Goal: Information Seeking & Learning: Learn about a topic

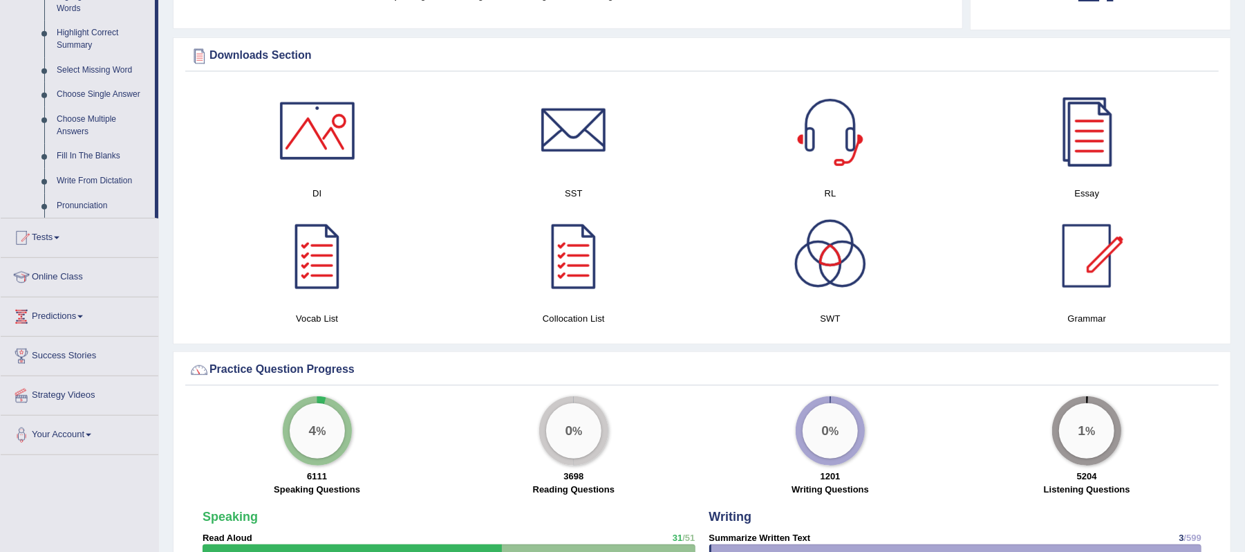
scroll to position [737, 0]
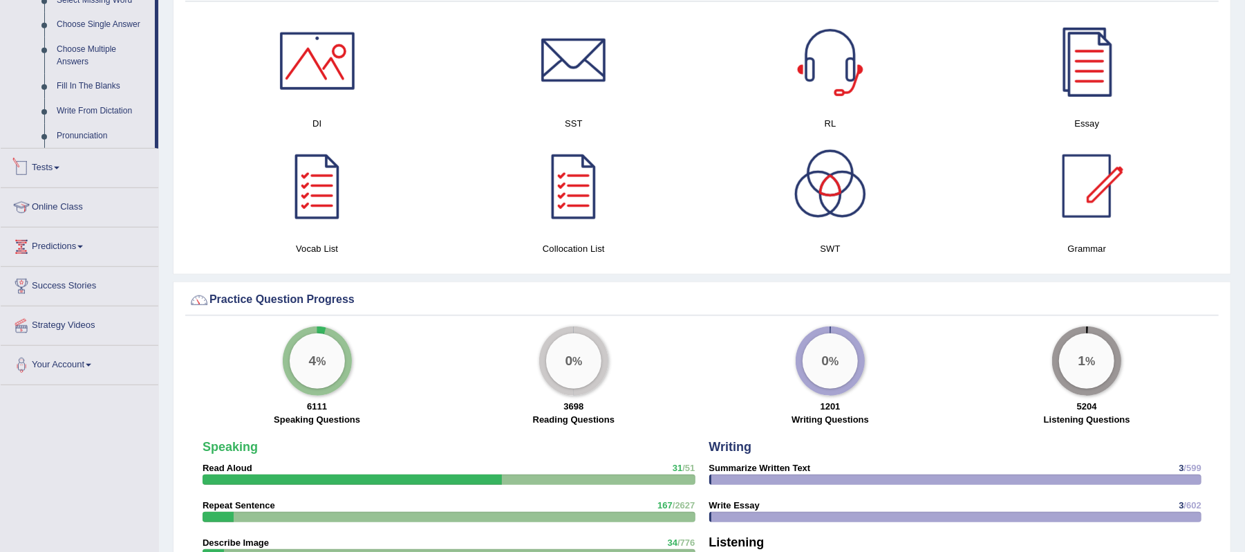
click at [59, 169] on span at bounding box center [57, 168] width 6 height 3
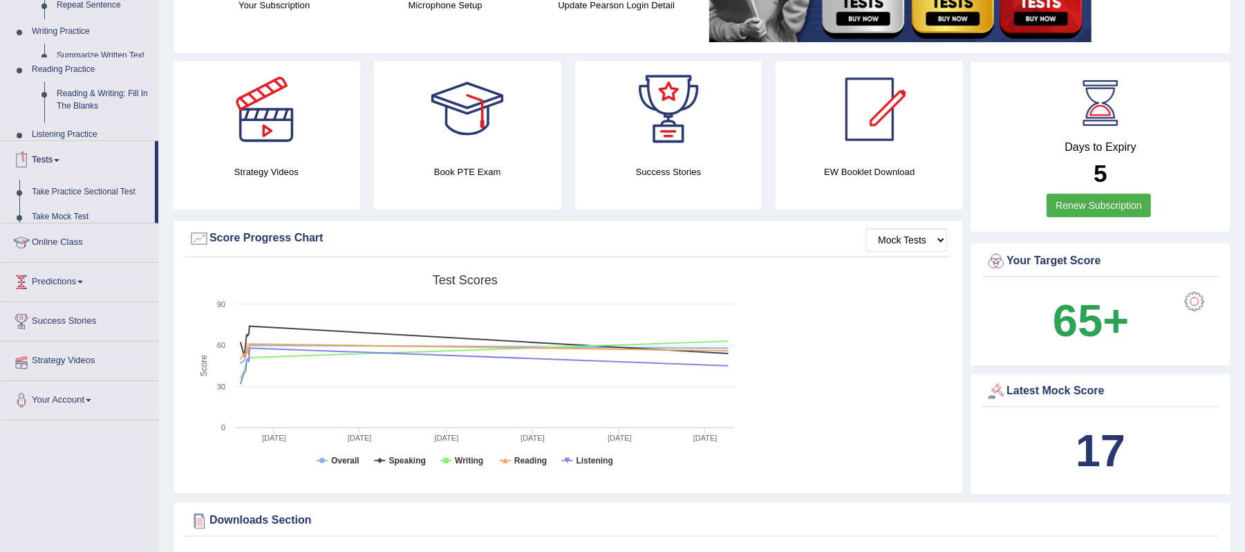
scroll to position [148, 0]
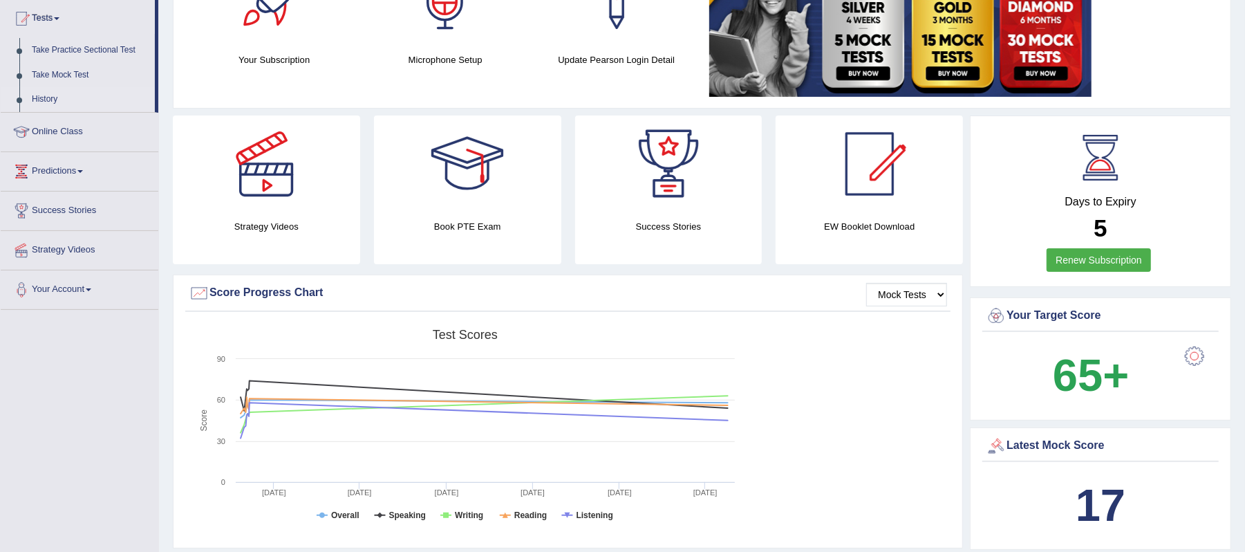
click at [34, 97] on link "History" at bounding box center [90, 99] width 129 height 25
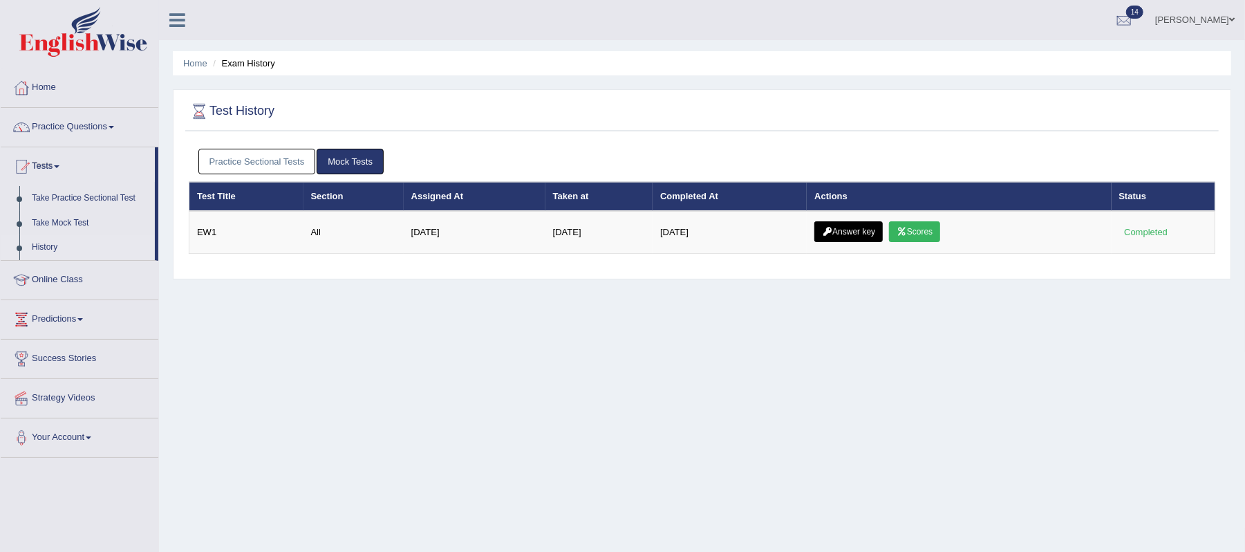
click at [278, 162] on link "Practice Sectional Tests" at bounding box center [257, 162] width 118 height 26
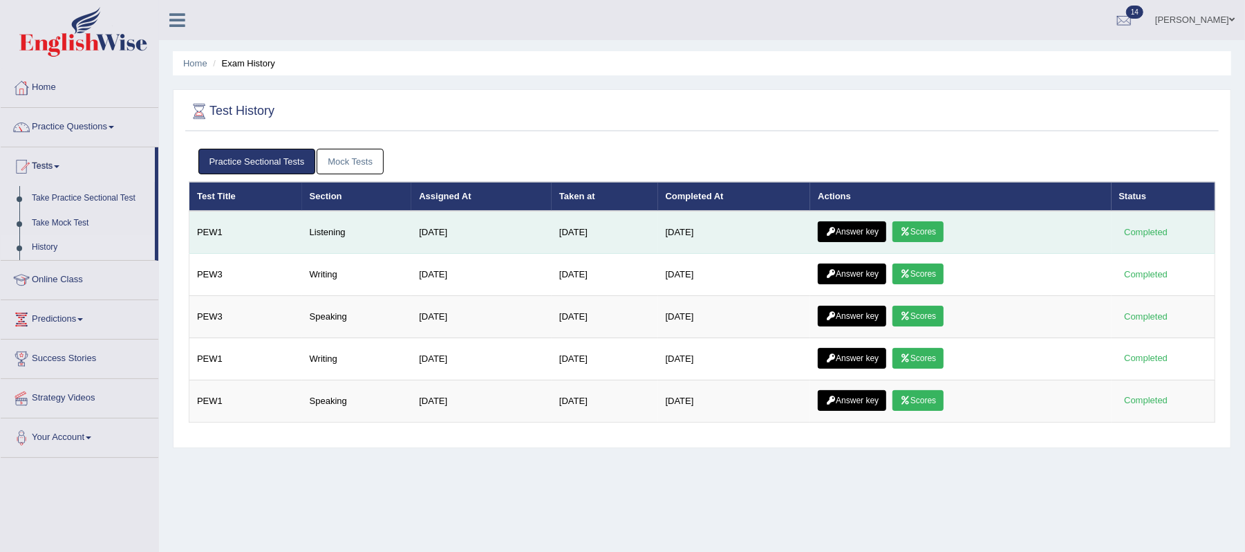
click at [938, 230] on link "Scores" at bounding box center [917, 231] width 51 height 21
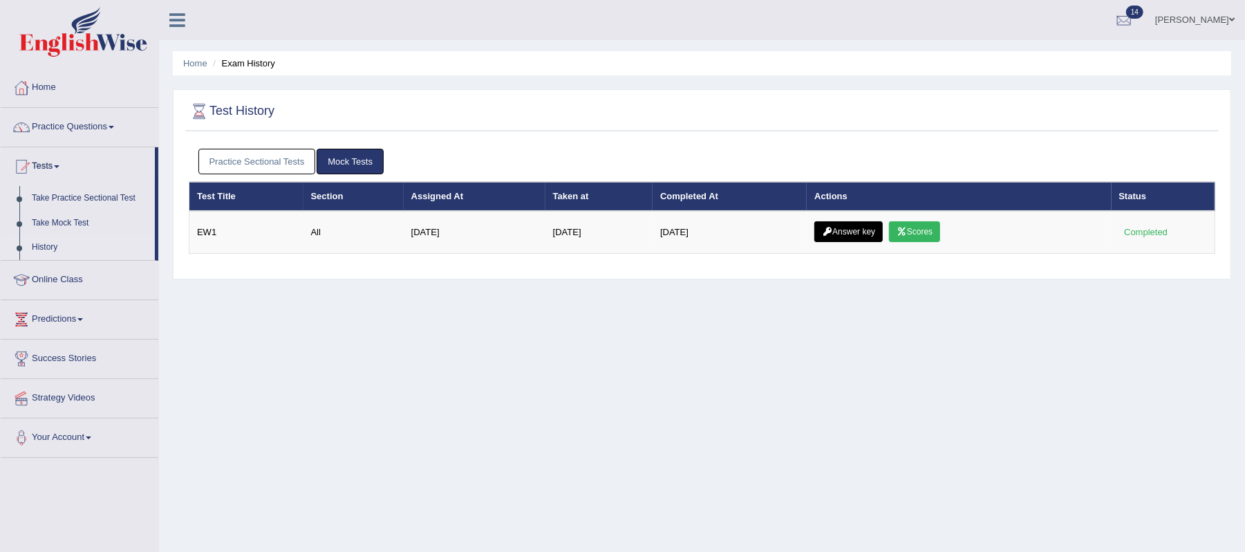
click at [236, 158] on link "Practice Sectional Tests" at bounding box center [257, 162] width 118 height 26
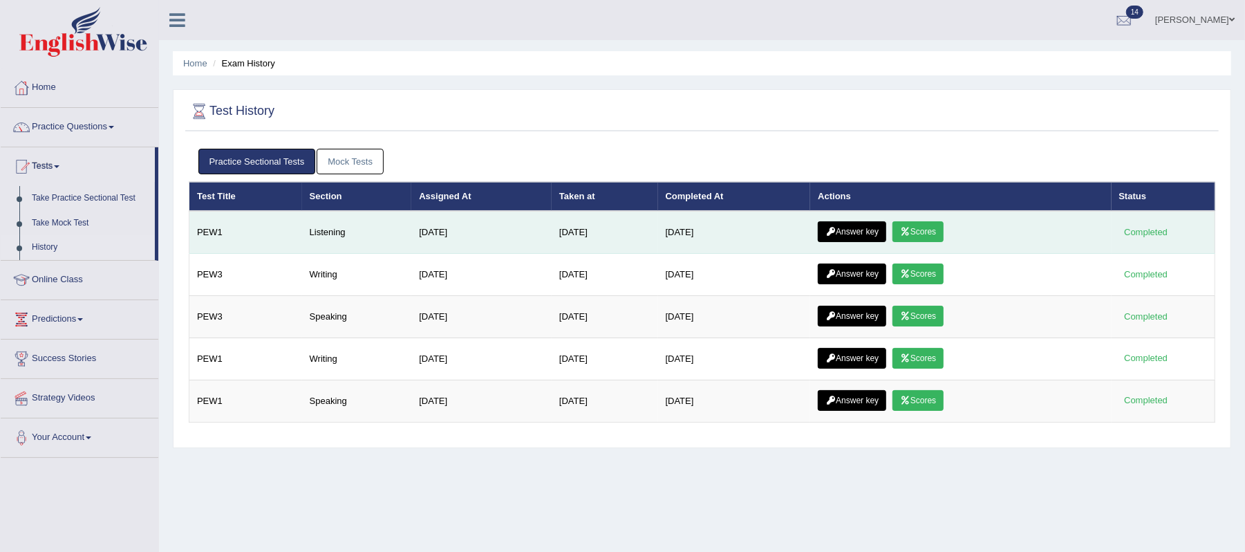
click at [866, 233] on link "Answer key" at bounding box center [852, 231] width 68 height 21
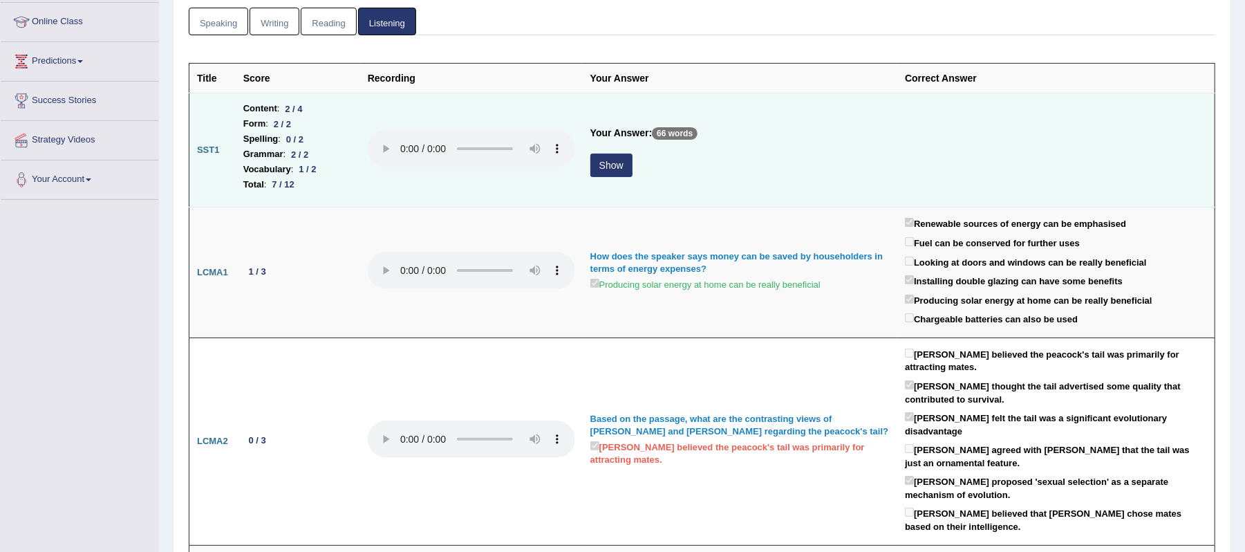
click at [623, 169] on button "Show" at bounding box center [611, 165] width 42 height 24
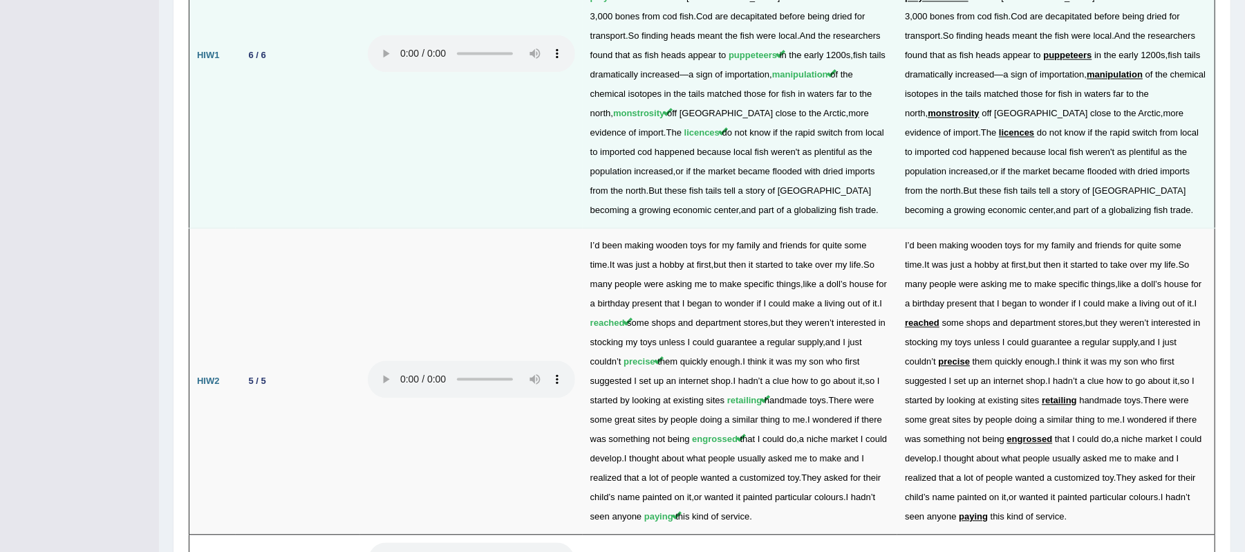
scroll to position [2050, 0]
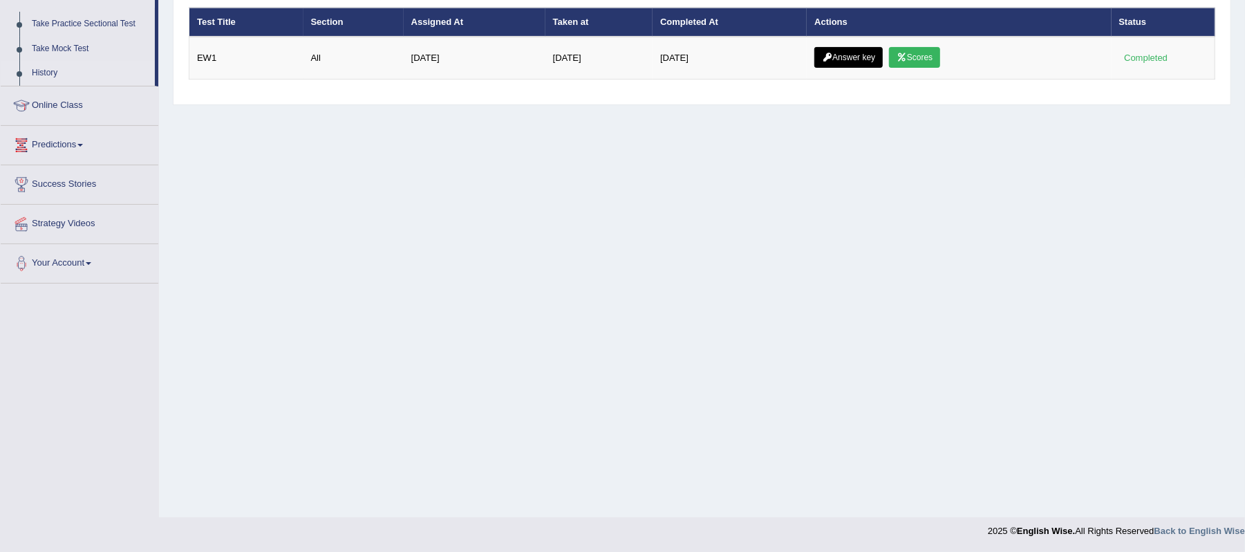
scroll to position [82, 0]
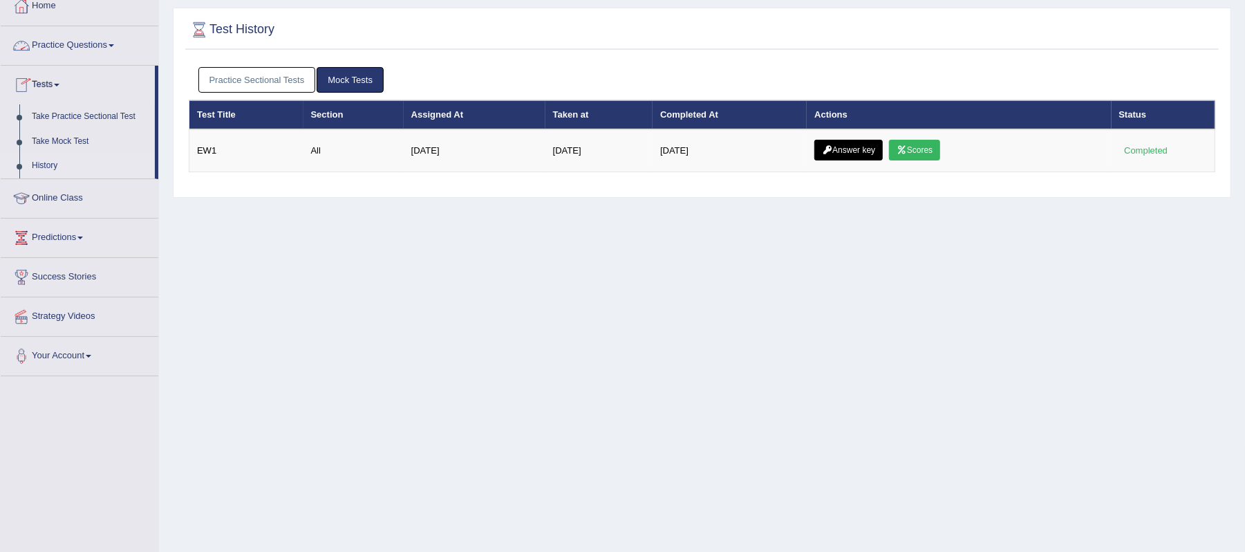
click at [116, 48] on link "Practice Questions" at bounding box center [80, 43] width 158 height 35
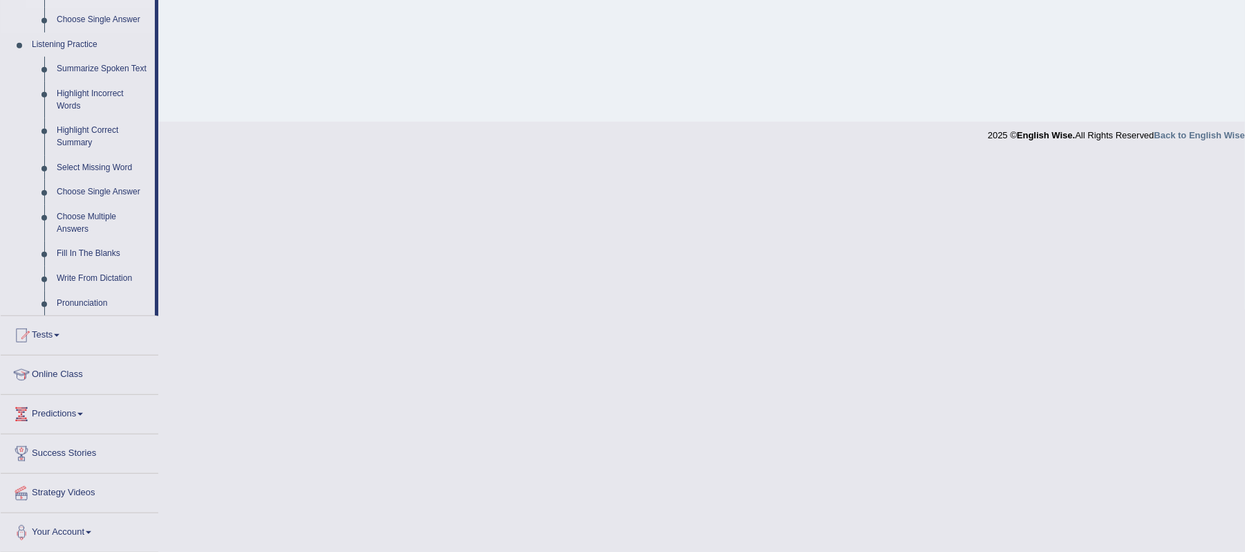
scroll to position [573, 0]
click at [103, 68] on link "Summarize Spoken Text" at bounding box center [102, 67] width 104 height 25
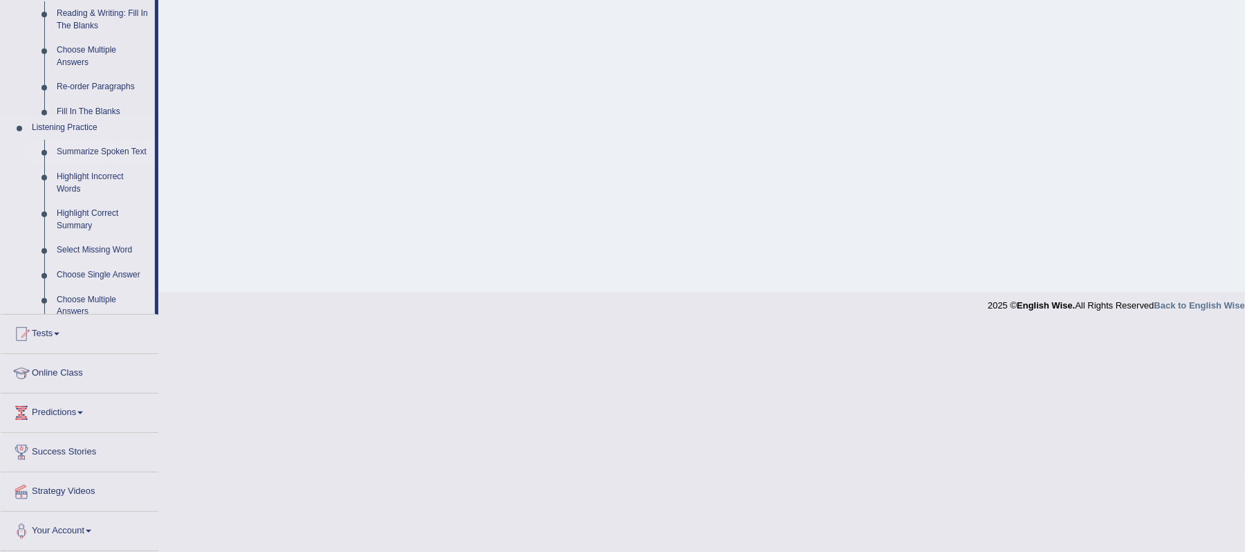
scroll to position [174, 0]
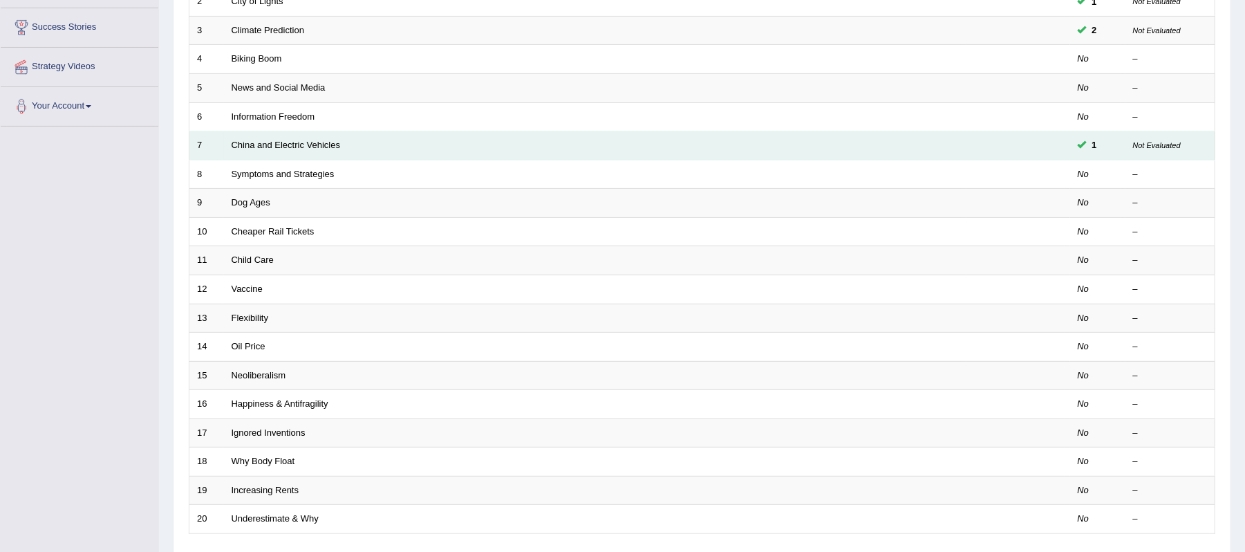
scroll to position [368, 0]
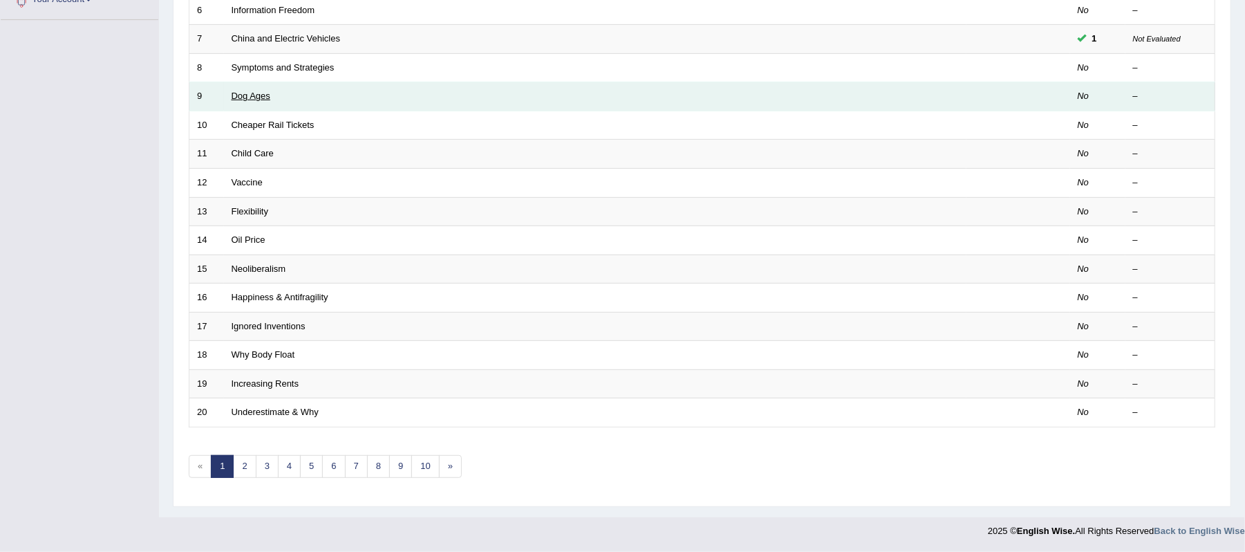
click at [261, 97] on link "Dog Ages" at bounding box center [251, 96] width 39 height 10
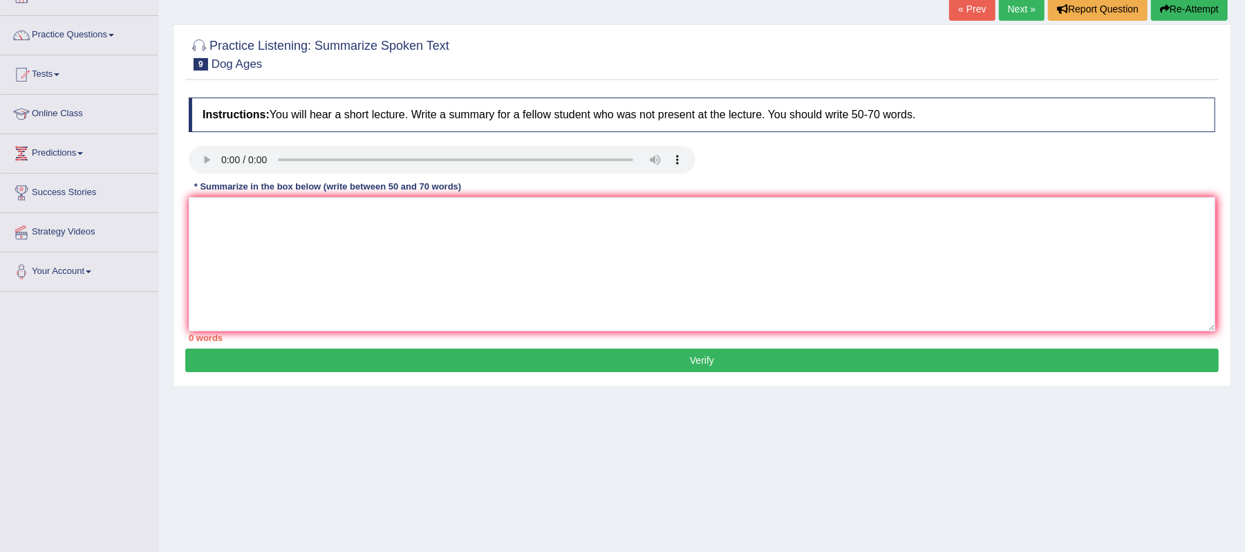
scroll to position [92, 0]
click at [332, 224] on textarea at bounding box center [702, 264] width 1026 height 134
click at [447, 218] on textarea "The speaker provided a comprehensive overview of dogs,highlighting several idea…" at bounding box center [702, 264] width 1026 height 134
click at [604, 214] on textarea "The speaker provided a comprehensive overview of dogs, highlighting several ide…" at bounding box center [702, 264] width 1026 height 134
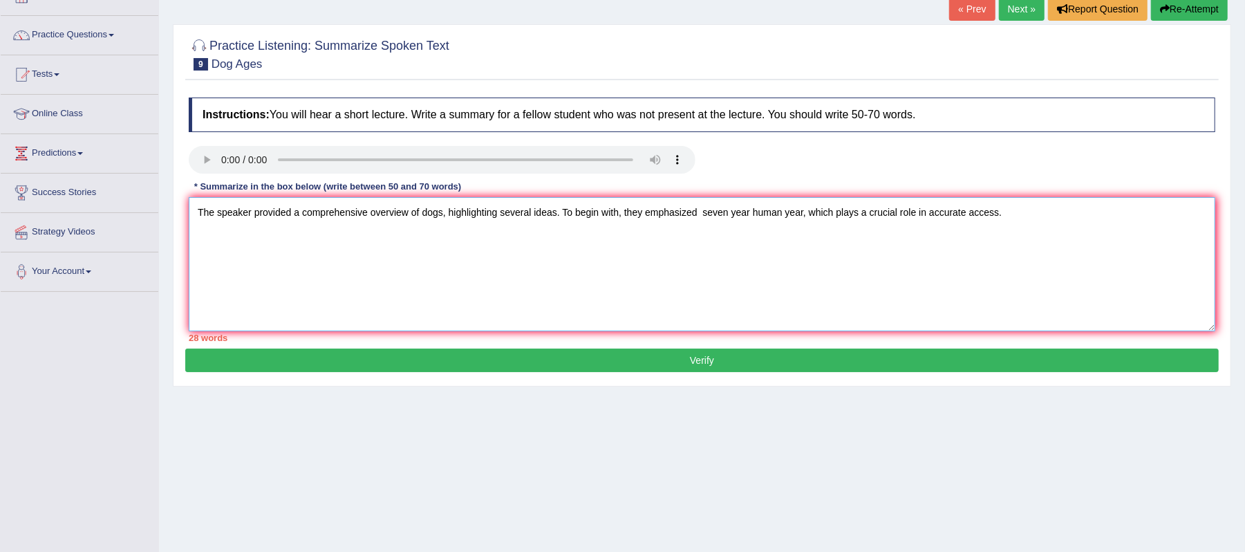
click at [751, 218] on textarea "The speaker provided a comprehensive overview of dogs, highlighting several ide…" at bounding box center [702, 264] width 1026 height 134
click at [1026, 223] on textarea "The speaker provided a comprehensive overview of dogs, highlighting several ide…" at bounding box center [702, 264] width 1026 height 134
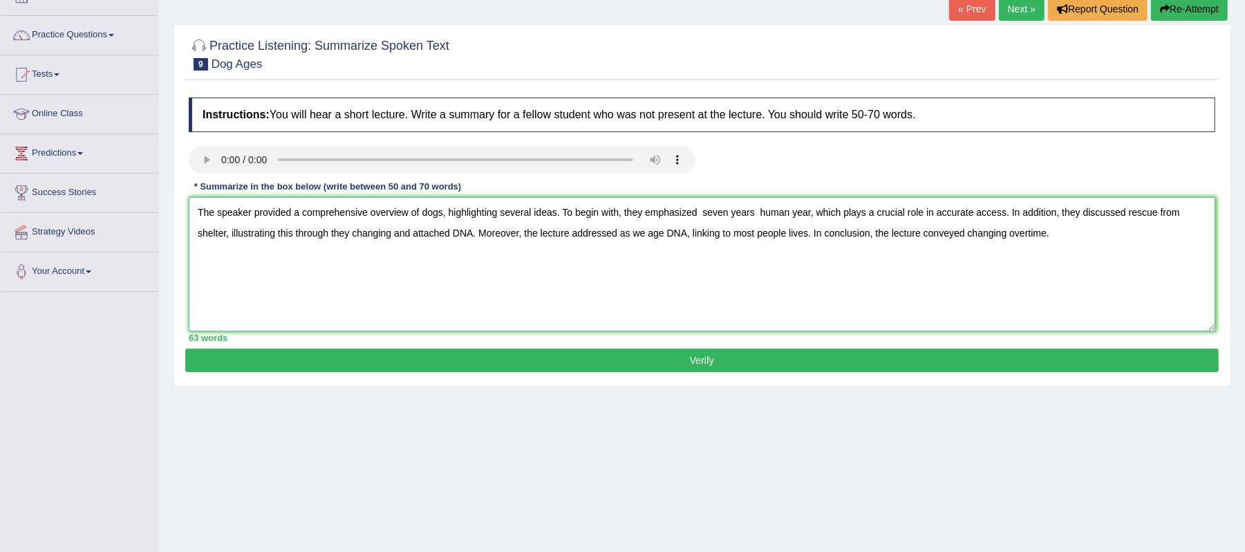
click at [946, 189] on div "Instructions: You will hear a short lecture. Write a summary for a fellow stude…" at bounding box center [701, 220] width 1033 height 258
click at [882, 301] on textarea "The speaker provided a comprehensive overview of dogs, highlighting several ide…" at bounding box center [702, 264] width 1026 height 134
type textarea "The speaker provided a comprehensive overview of dogs, highlighting several ide…"
click at [766, 362] on button "Verify" at bounding box center [701, 360] width 1033 height 24
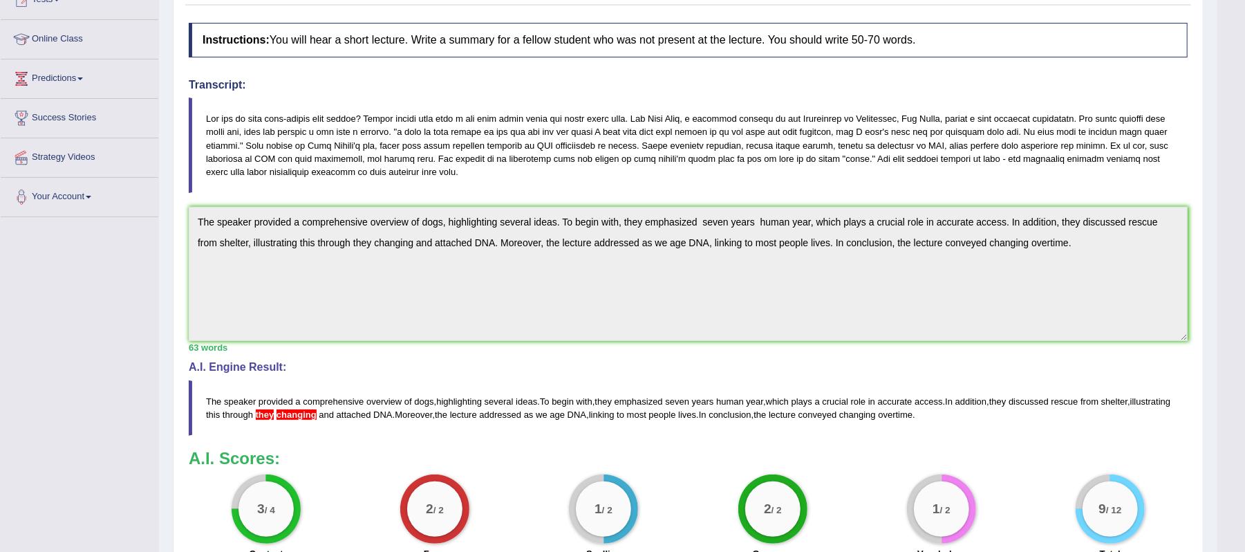
scroll to position [276, 0]
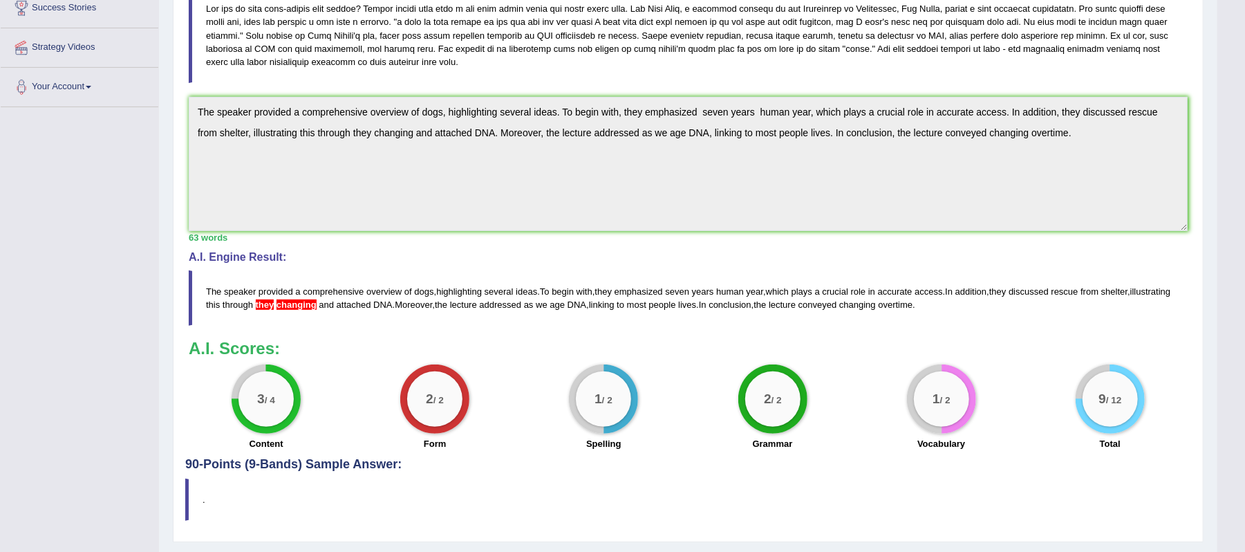
click at [317, 308] on span "changing" at bounding box center [296, 304] width 40 height 10
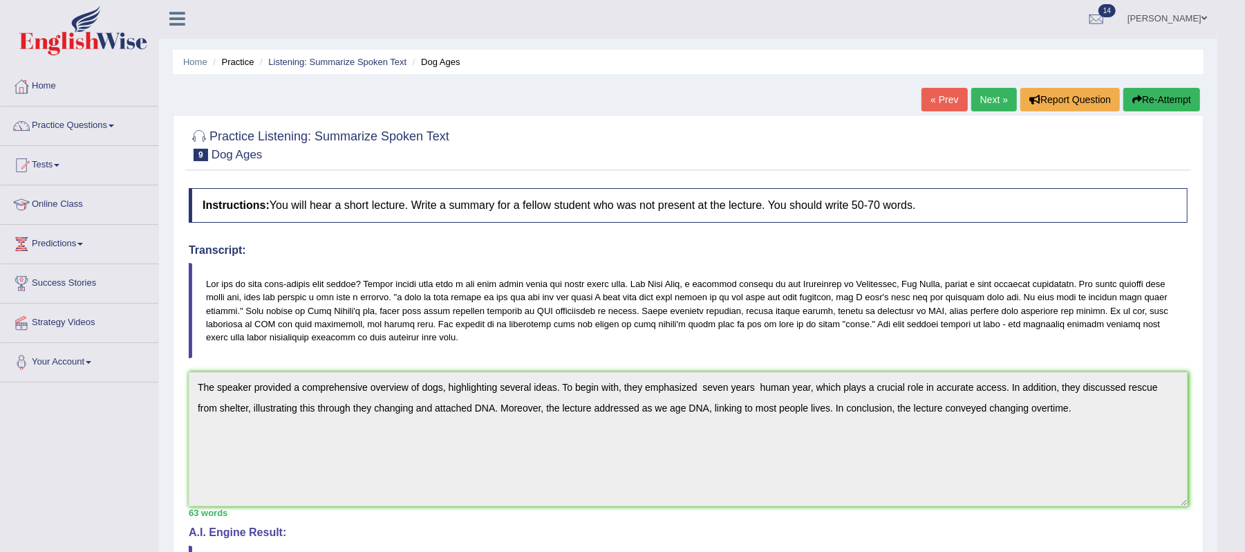
scroll to position [0, 0]
click at [977, 101] on link "Next »" at bounding box center [994, 101] width 46 height 24
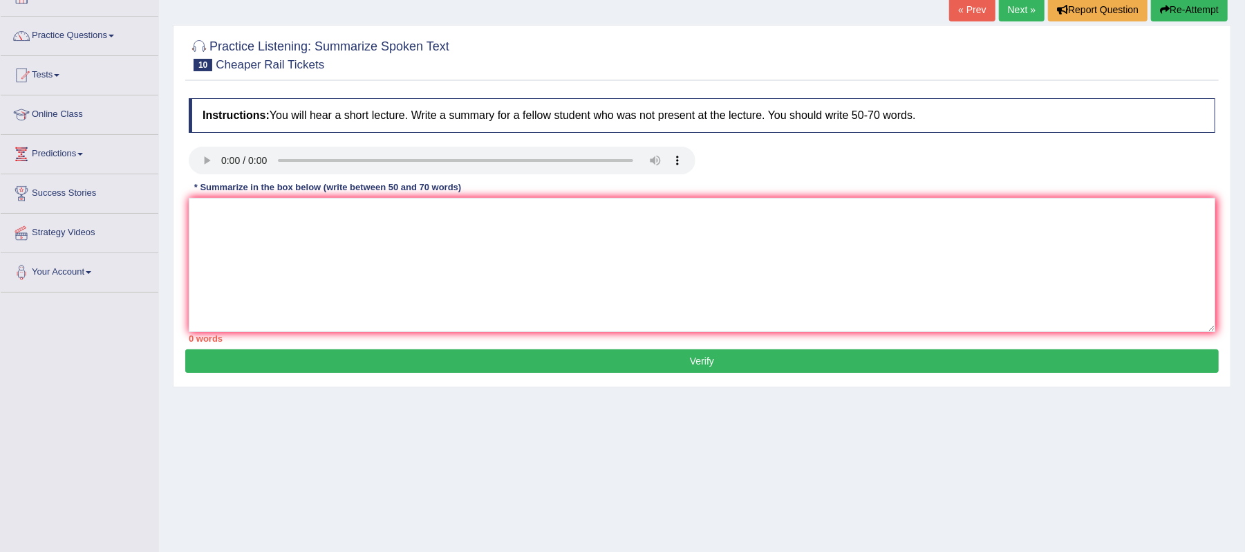
scroll to position [92, 0]
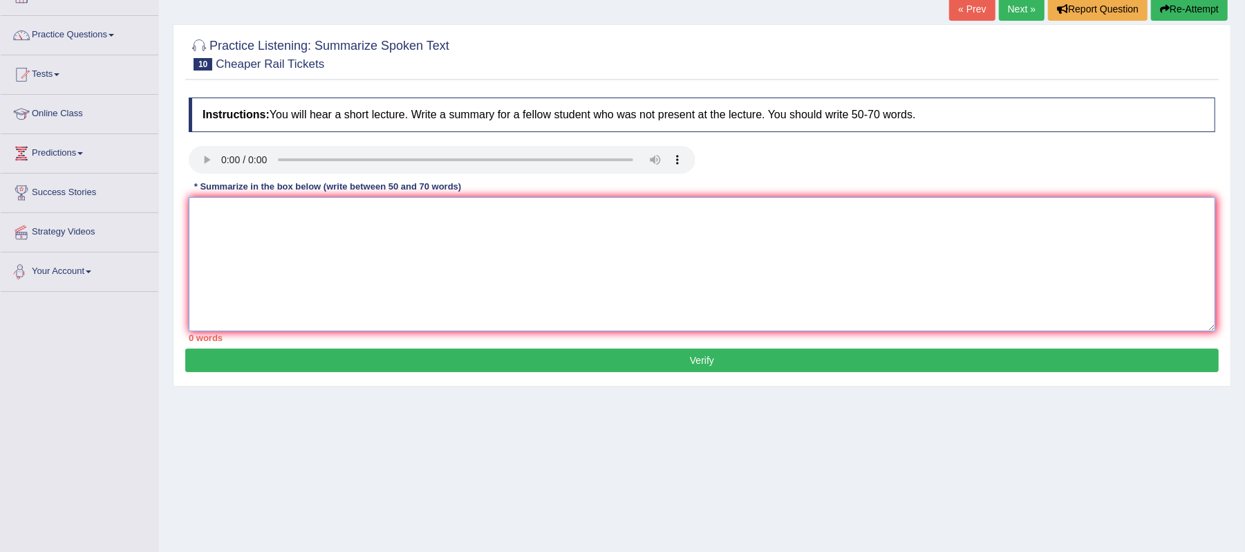
click at [247, 210] on textarea at bounding box center [702, 264] width 1026 height 134
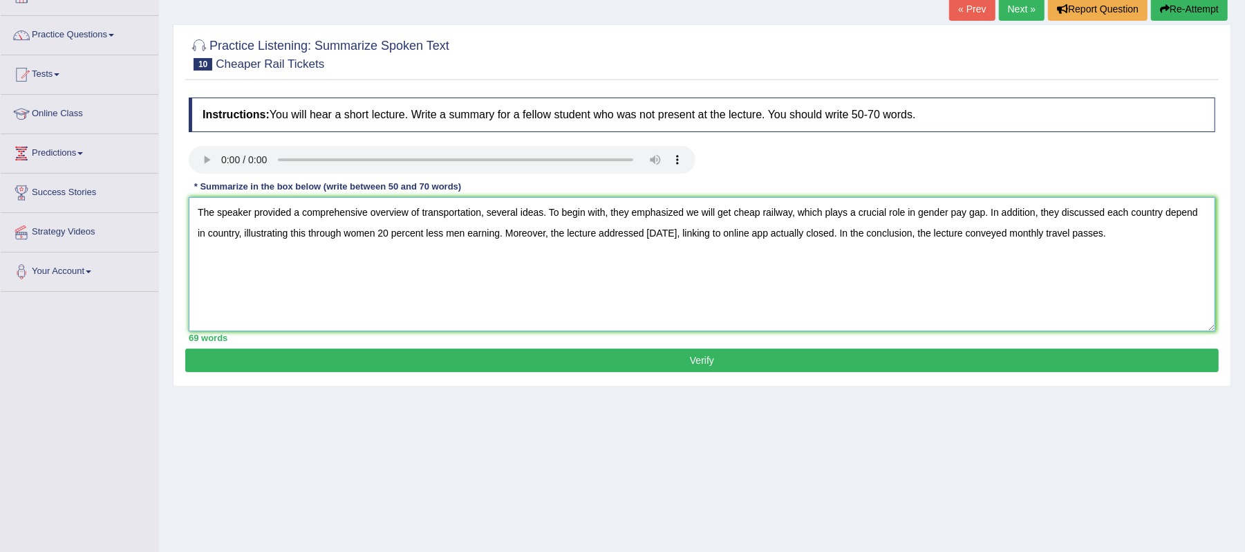
click at [487, 214] on textarea "The speaker provided a comprehensive overview of transportation, several ideas.…" at bounding box center [702, 264] width 1026 height 134
type textarea "The speaker provided a comprehensive overview of transportation, highlighting s…"
click at [695, 360] on button "Verify" at bounding box center [701, 360] width 1033 height 24
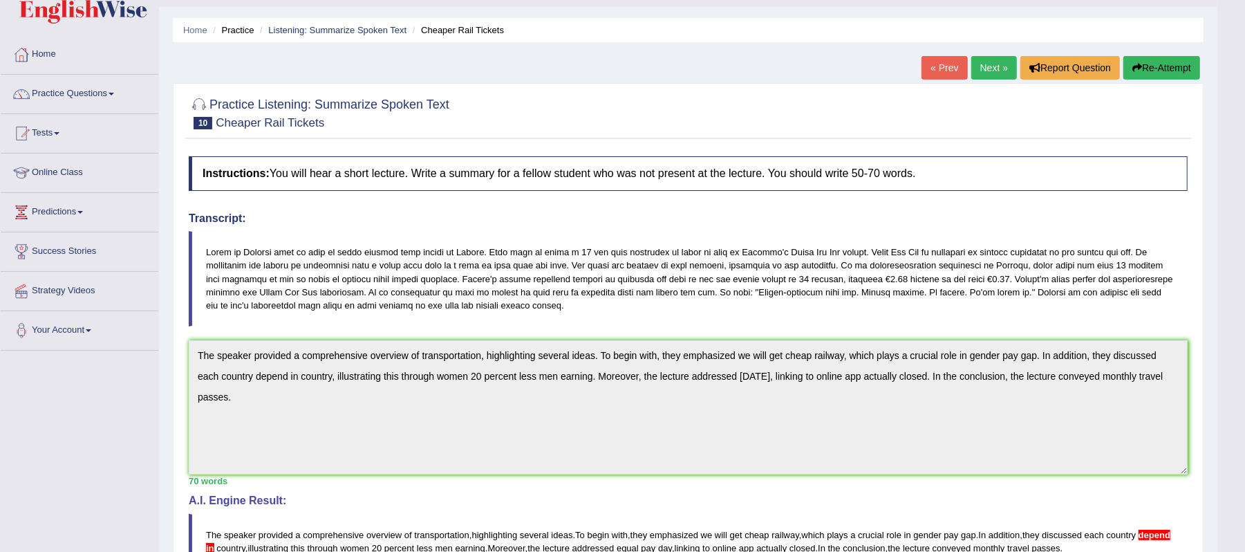
scroll to position [0, 0]
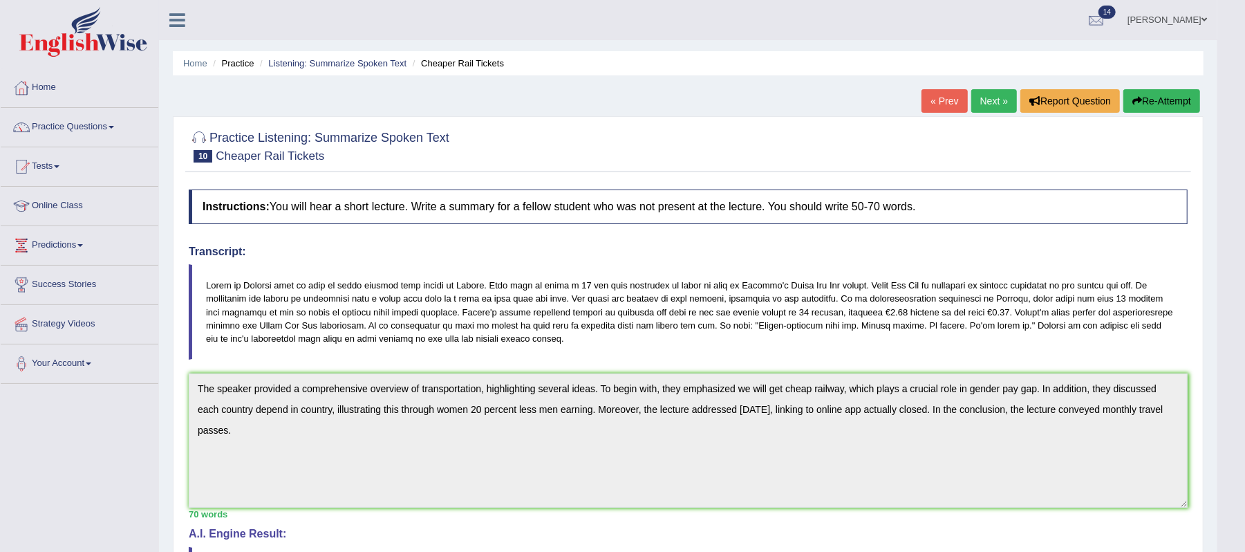
click at [980, 100] on link "Next »" at bounding box center [994, 101] width 46 height 24
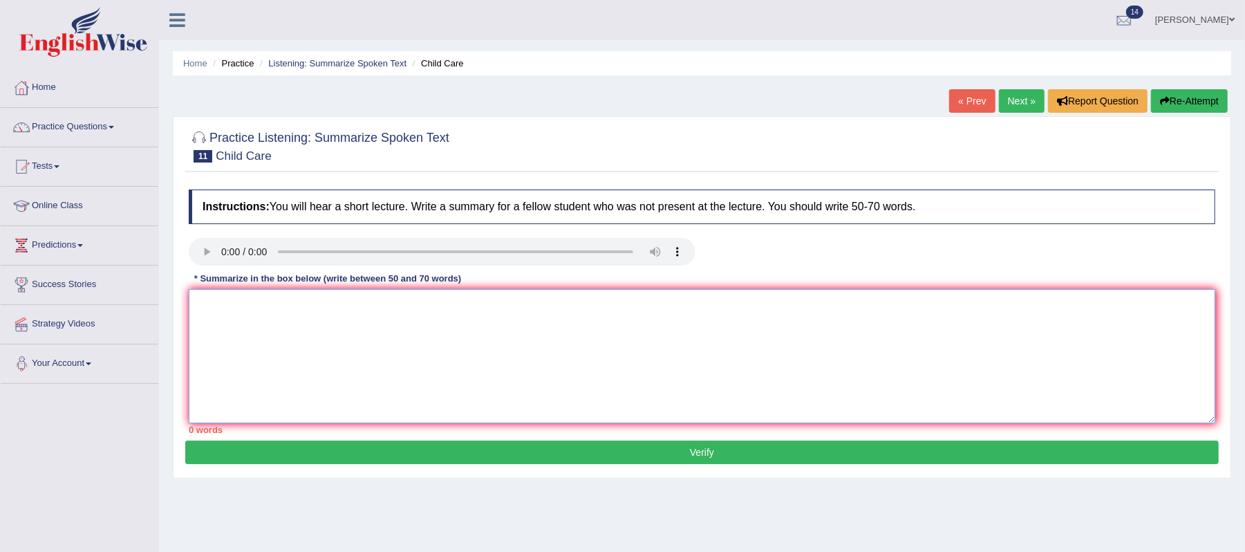
click at [258, 310] on textarea at bounding box center [702, 356] width 1026 height 134
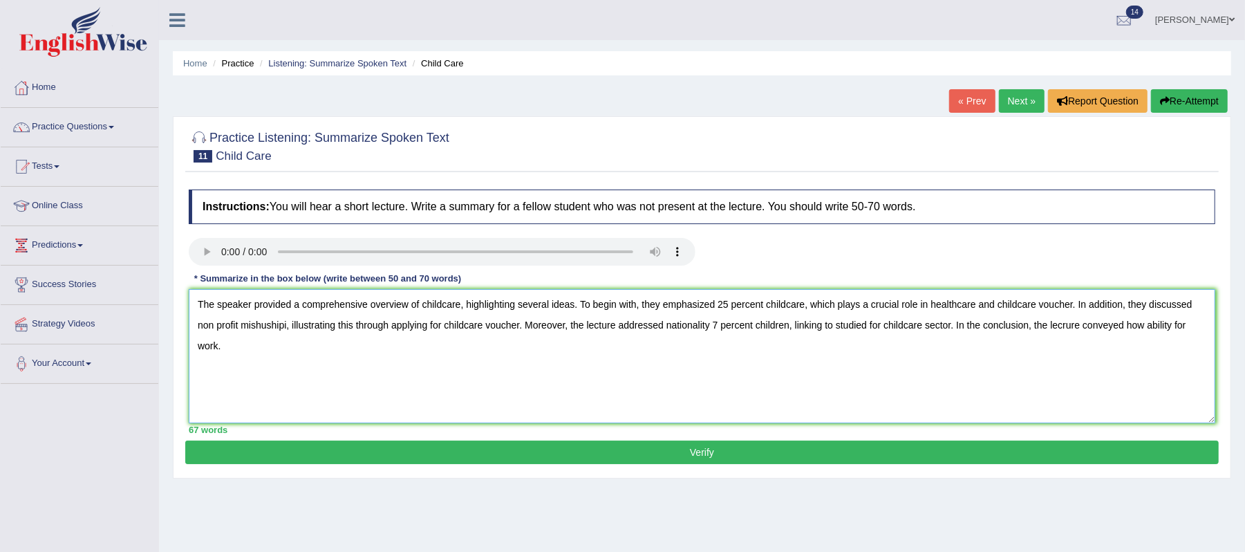
click at [1063, 328] on textarea "The speaker provided a comprehensive overview of childcare, highlighting severa…" at bounding box center [702, 356] width 1026 height 134
type textarea "The speaker provided a comprehensive overview of childcare, highlighting severa…"
click at [724, 452] on button "Verify" at bounding box center [701, 452] width 1033 height 24
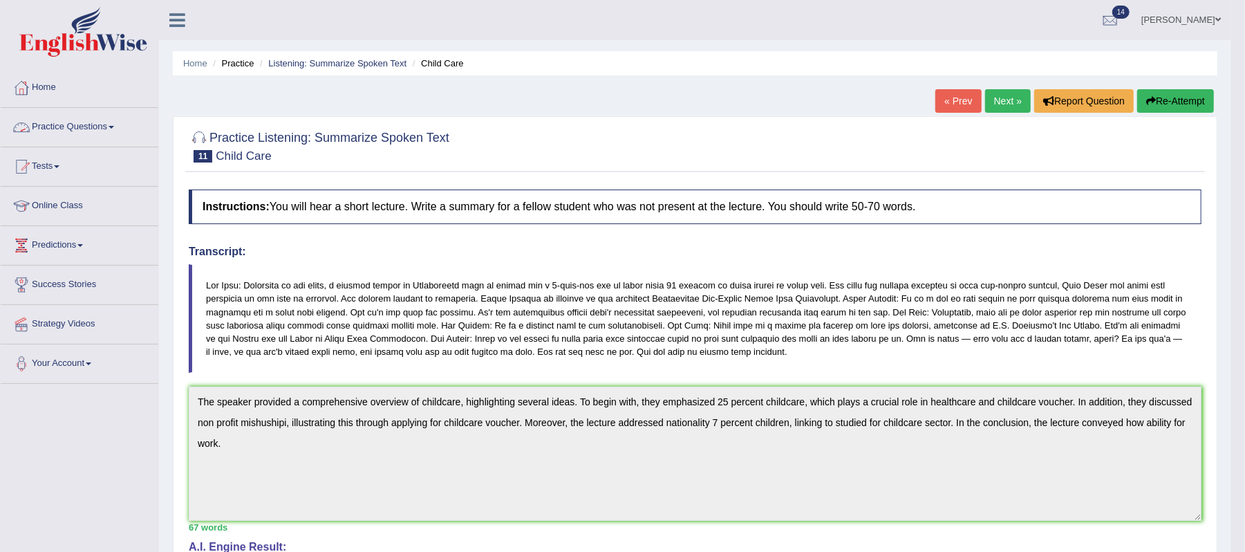
click at [114, 128] on span at bounding box center [112, 127] width 6 height 3
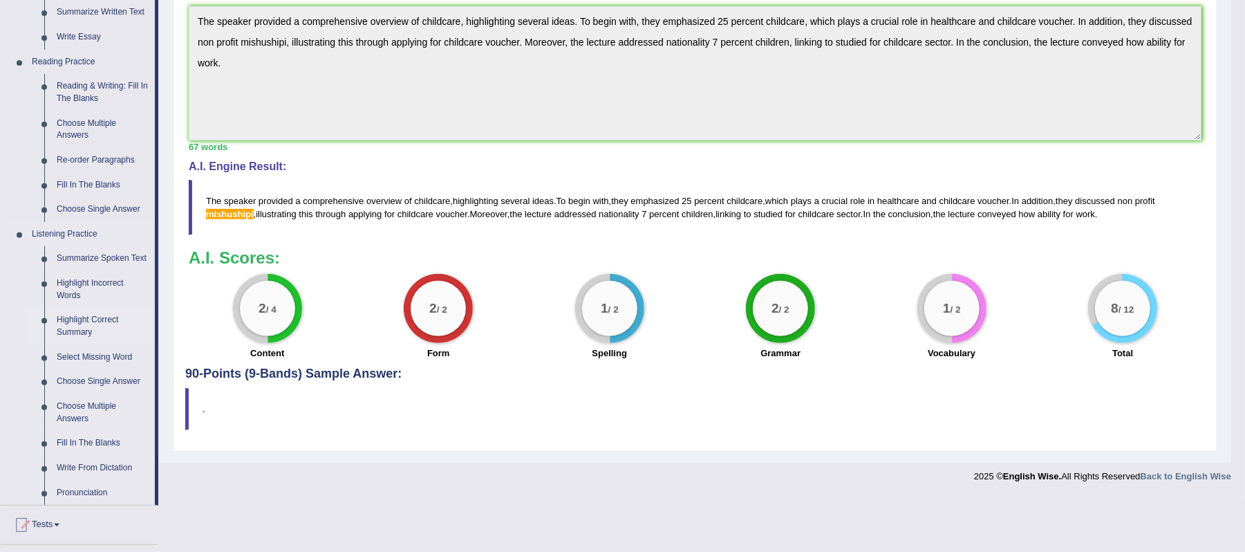
scroll to position [460, 0]
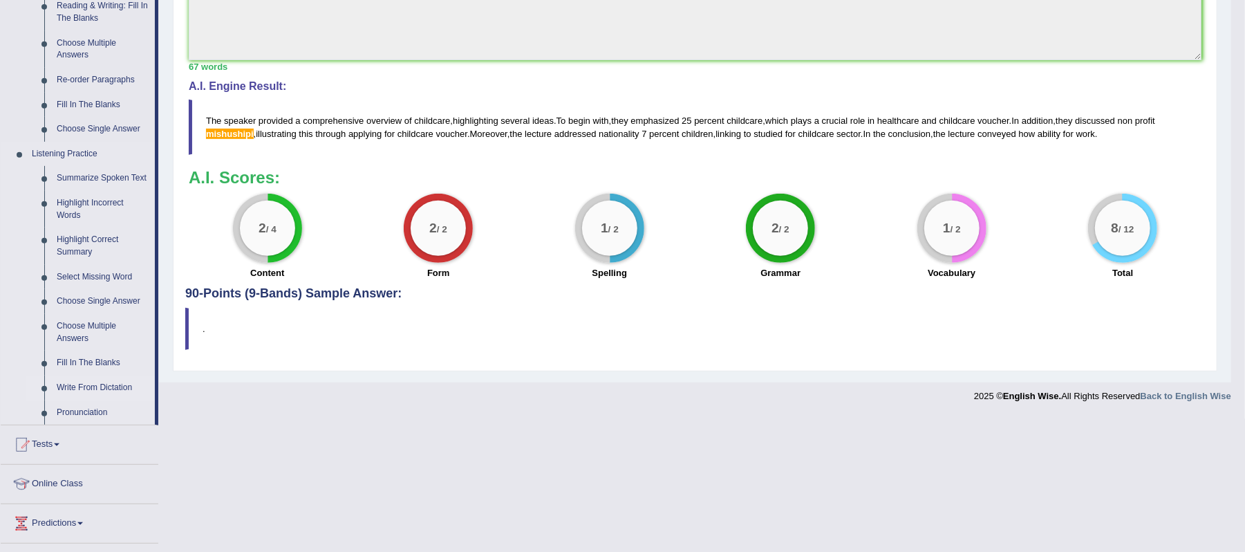
click at [112, 387] on link "Write From Dictation" at bounding box center [102, 387] width 104 height 25
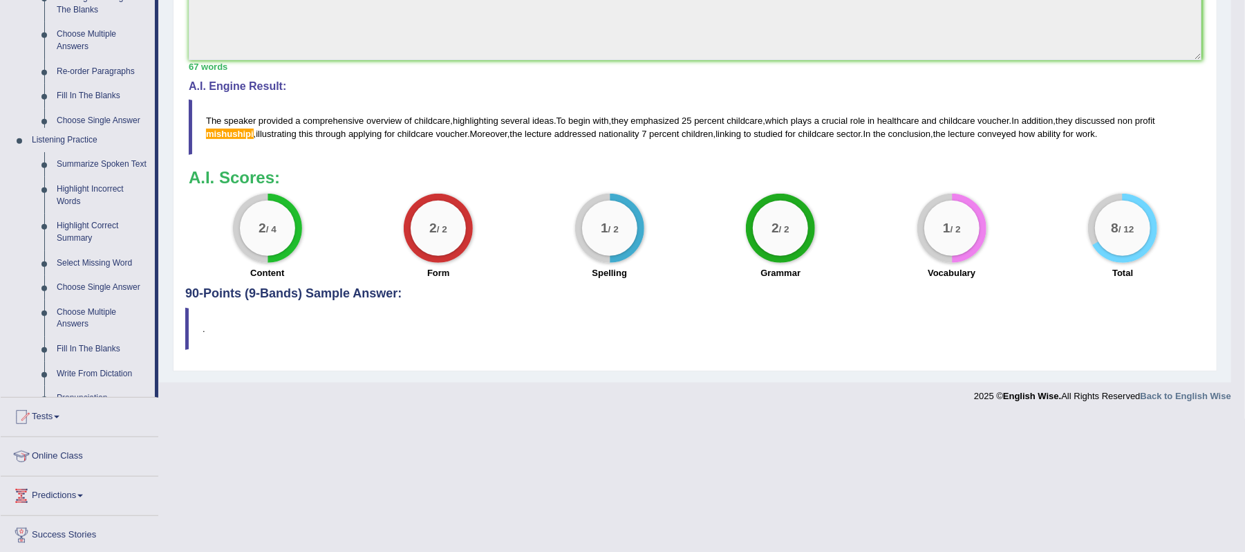
scroll to position [329, 0]
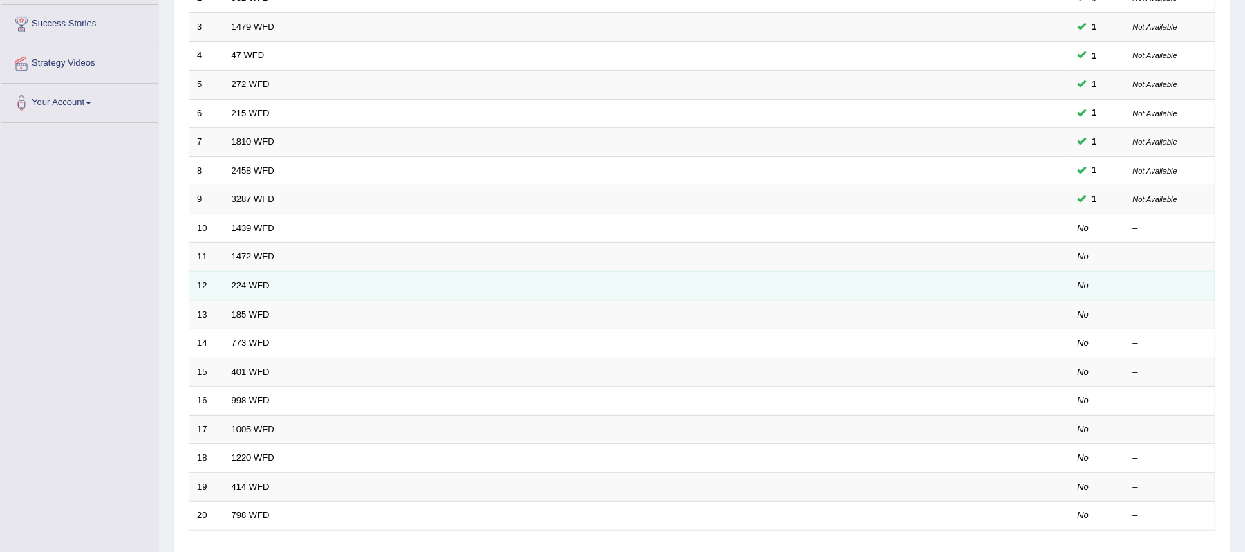
scroll to position [276, 0]
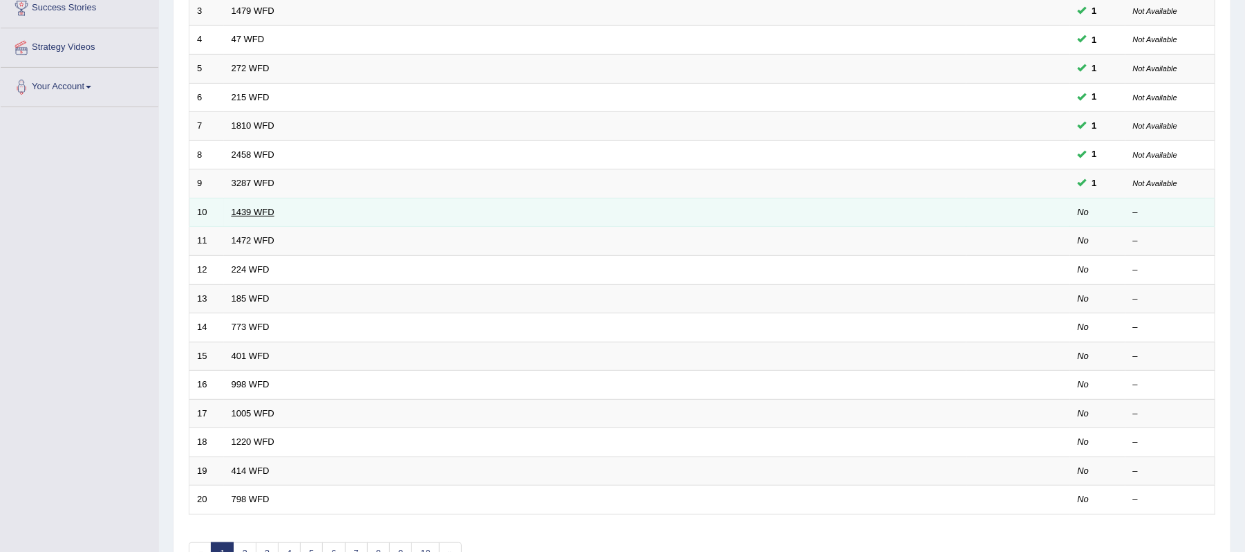
click at [261, 217] on link "1439 WFD" at bounding box center [253, 212] width 43 height 10
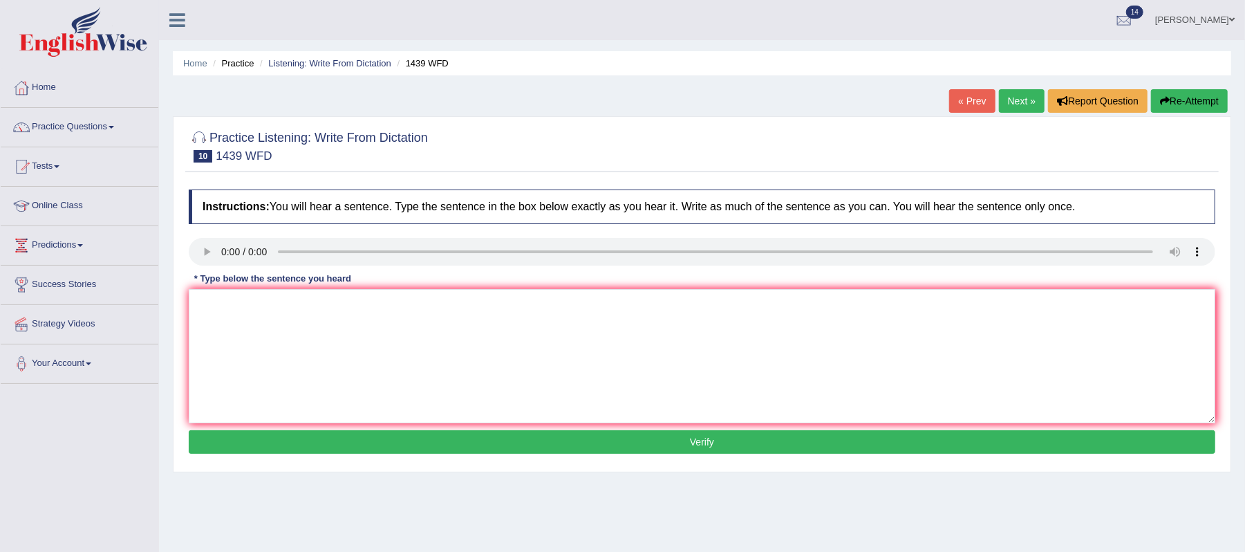
scroll to position [92, 0]
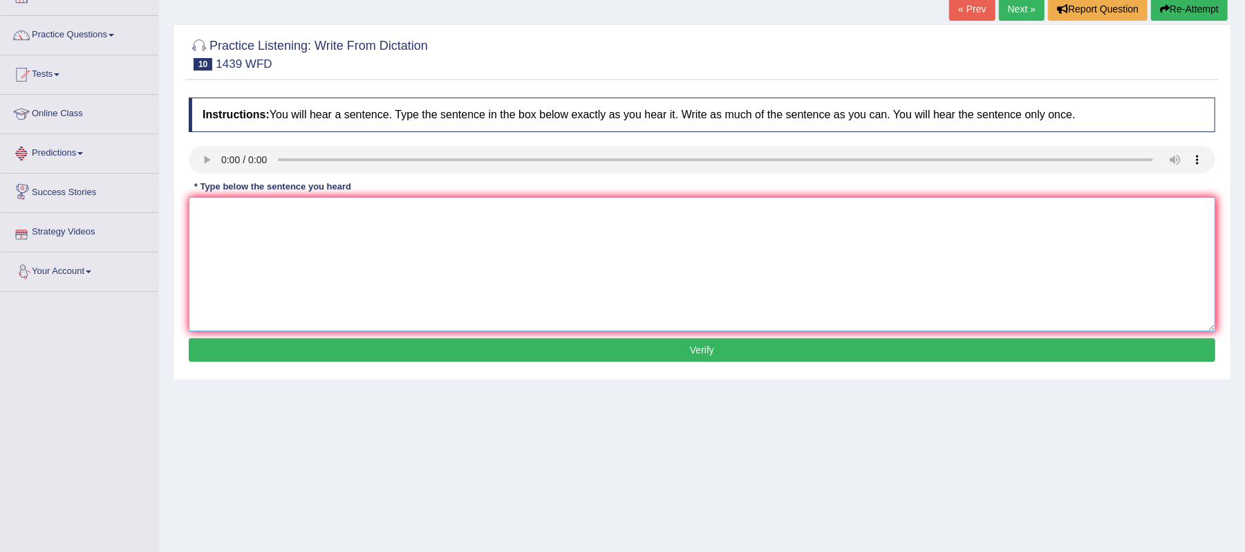
click at [395, 230] on textarea at bounding box center [702, 264] width 1026 height 134
type textarea "t"
click at [335, 214] on textarea "The fiction book books just pass the counter" at bounding box center [702, 264] width 1026 height 134
click at [446, 213] on textarea "The fiction book books just pass in on by to the counter" at bounding box center [702, 264] width 1026 height 134
type textarea "The fiction book books just pass in on by to the counter."
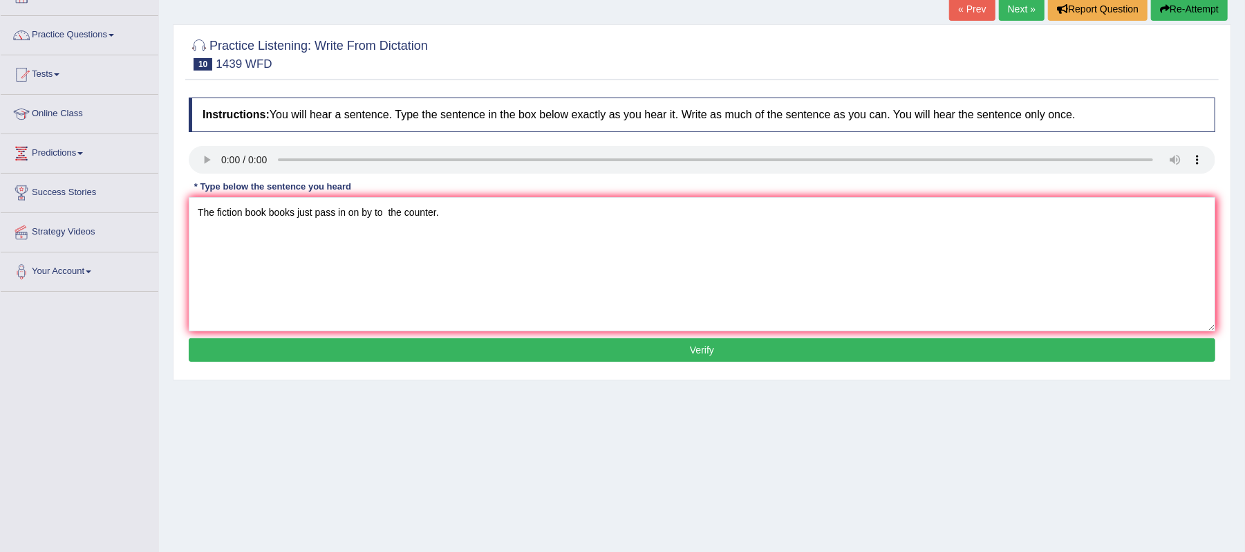
click at [584, 355] on button "Verify" at bounding box center [702, 350] width 1026 height 24
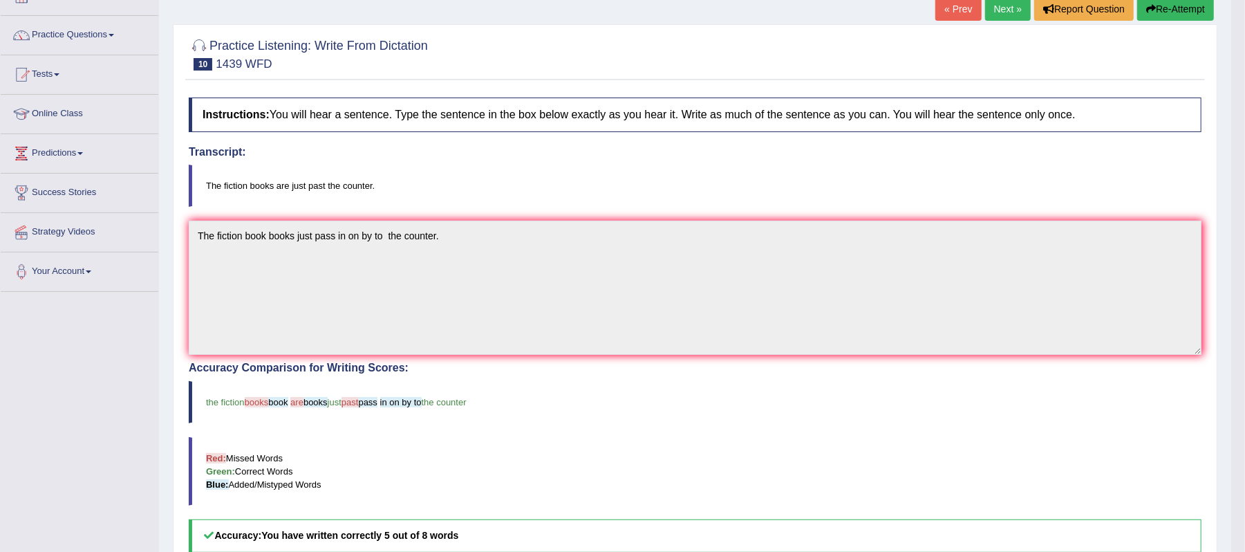
scroll to position [59, 0]
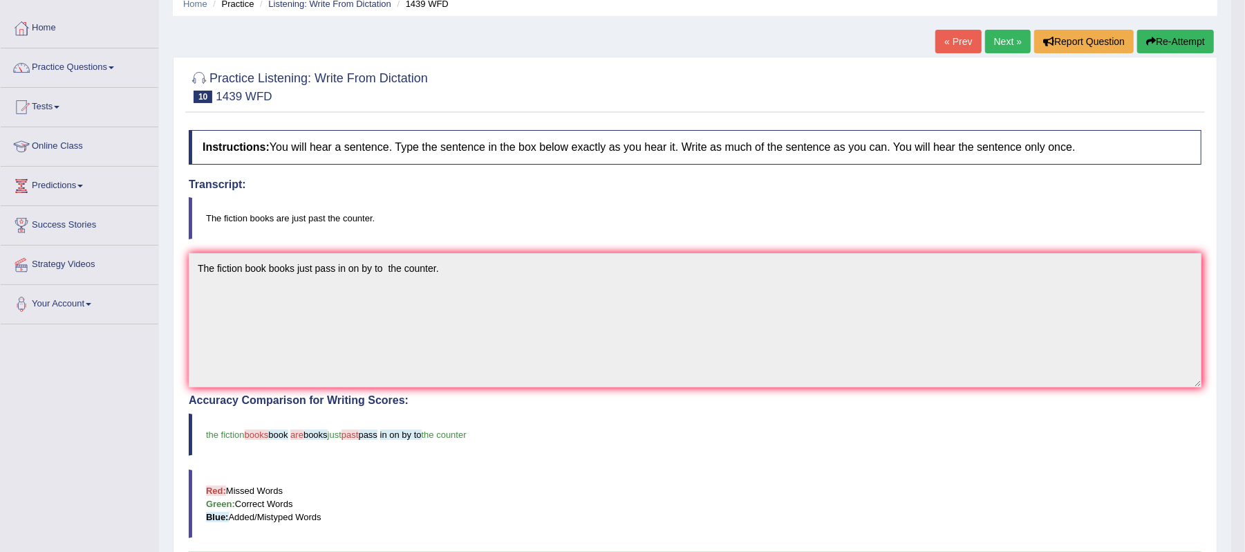
click at [1005, 42] on link "Next »" at bounding box center [1008, 42] width 46 height 24
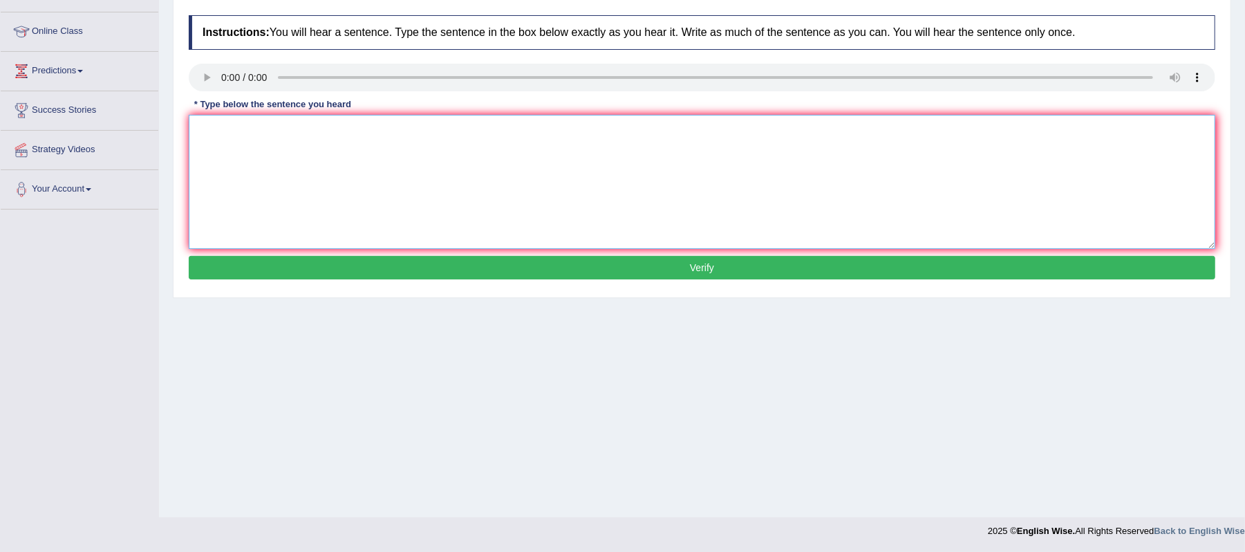
click at [283, 160] on textarea at bounding box center [702, 182] width 1026 height 134
click at [346, 131] on textarea "The local government has have adpt adopted" at bounding box center [702, 182] width 1026 height 134
click at [415, 133] on textarea "The local government has have adopt adopted" at bounding box center [702, 182] width 1026 height 134
type textarea "The local government has have adopt adopted the inflactation for development."
click at [473, 269] on button "Verify" at bounding box center [702, 268] width 1026 height 24
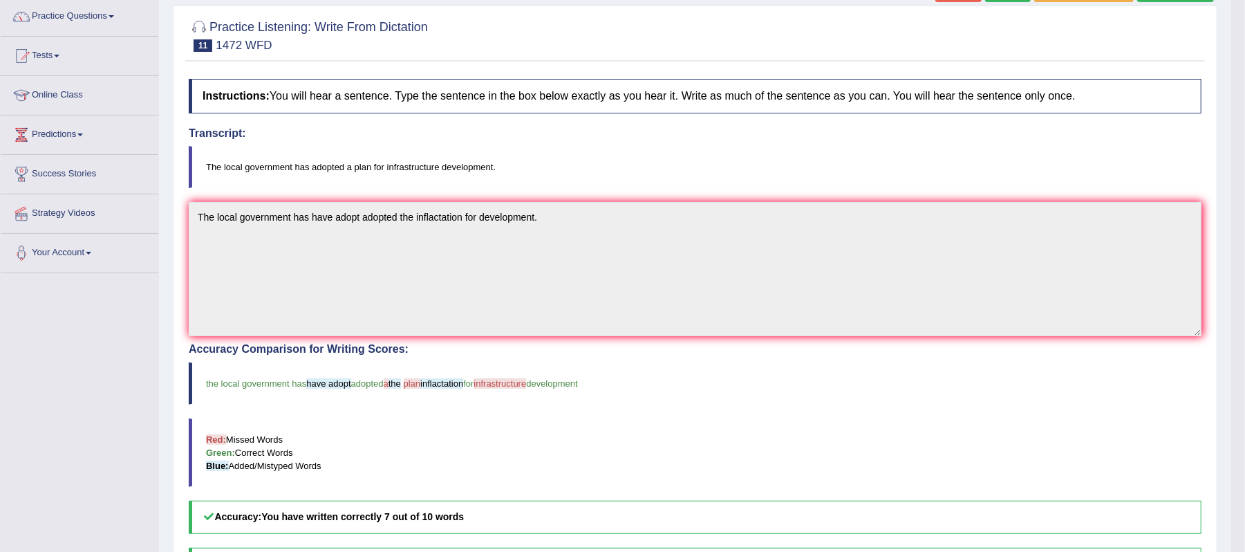
scroll to position [82, 0]
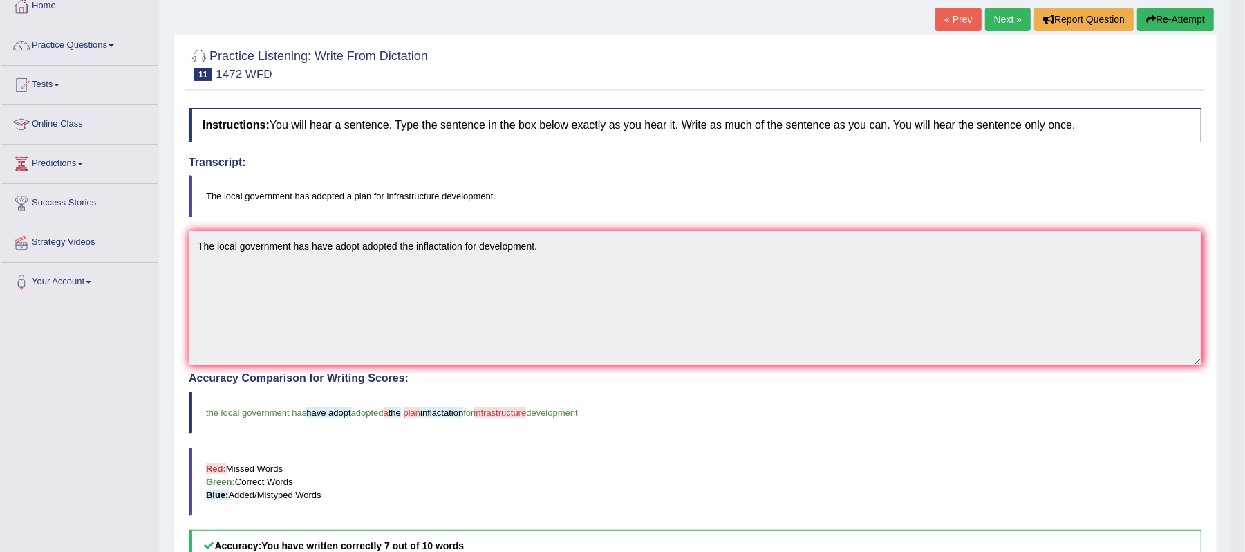
click at [991, 23] on link "Next »" at bounding box center [1008, 20] width 46 height 24
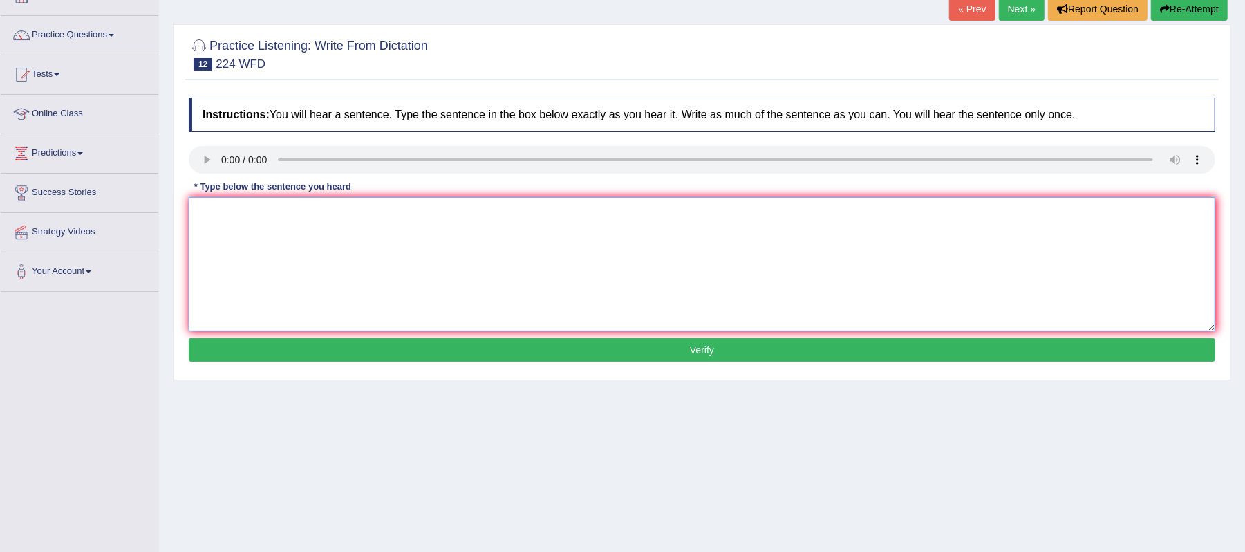
click at [239, 214] on textarea at bounding box center [702, 264] width 1026 height 134
type textarea "In the winter wintery is very harsh but we have got heater."
click at [645, 348] on button "Verify" at bounding box center [702, 350] width 1026 height 24
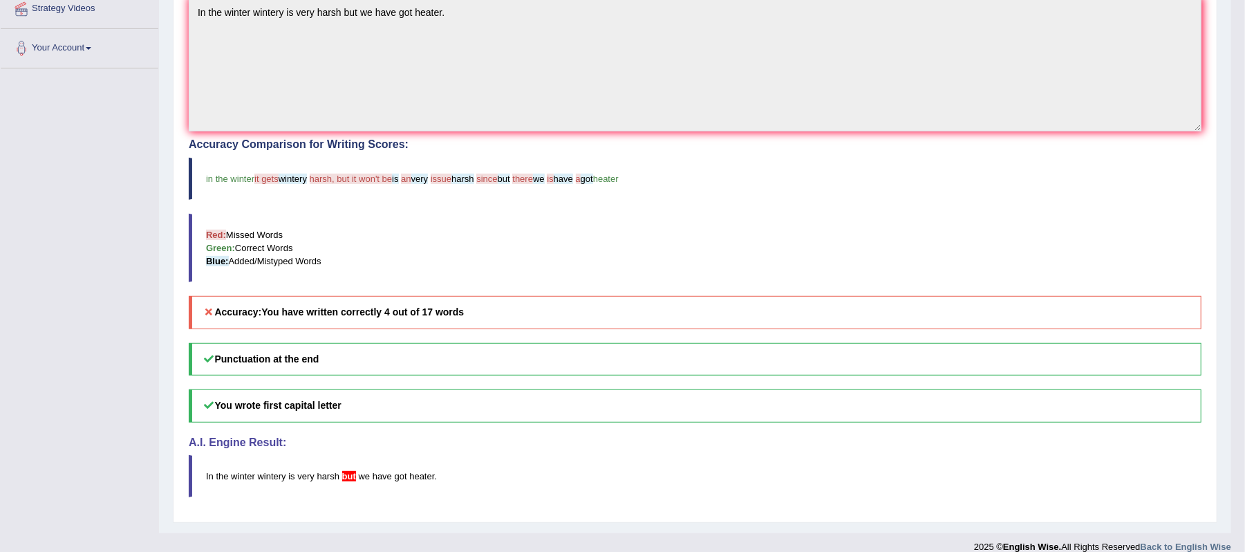
scroll to position [336, 0]
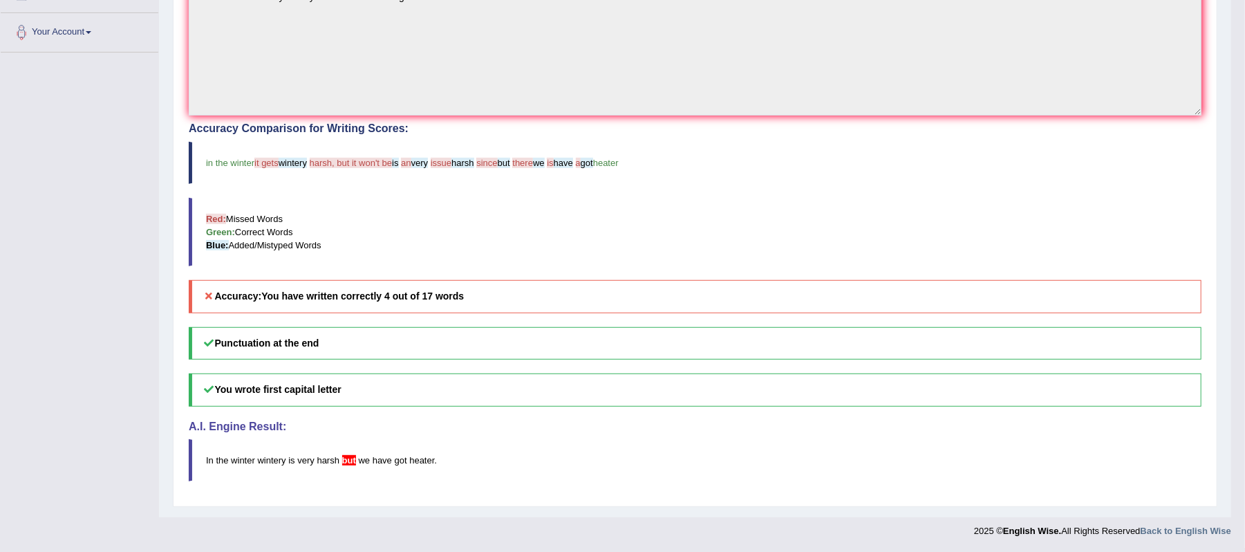
click at [352, 460] on span "but" at bounding box center [349, 460] width 14 height 10
click at [349, 460] on span "but" at bounding box center [349, 460] width 14 height 10
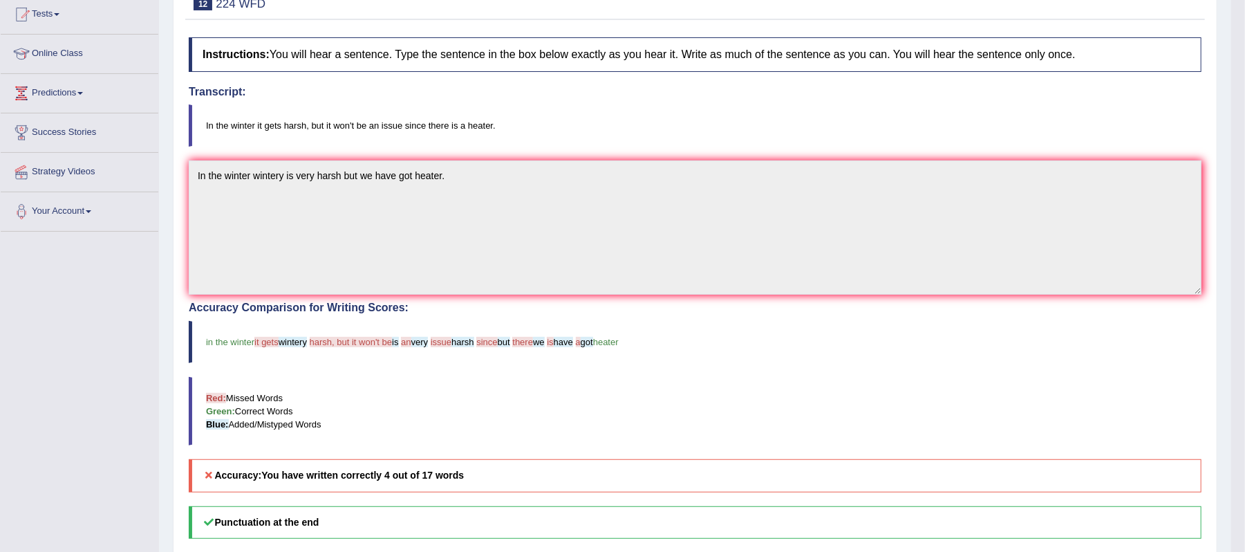
scroll to position [59, 0]
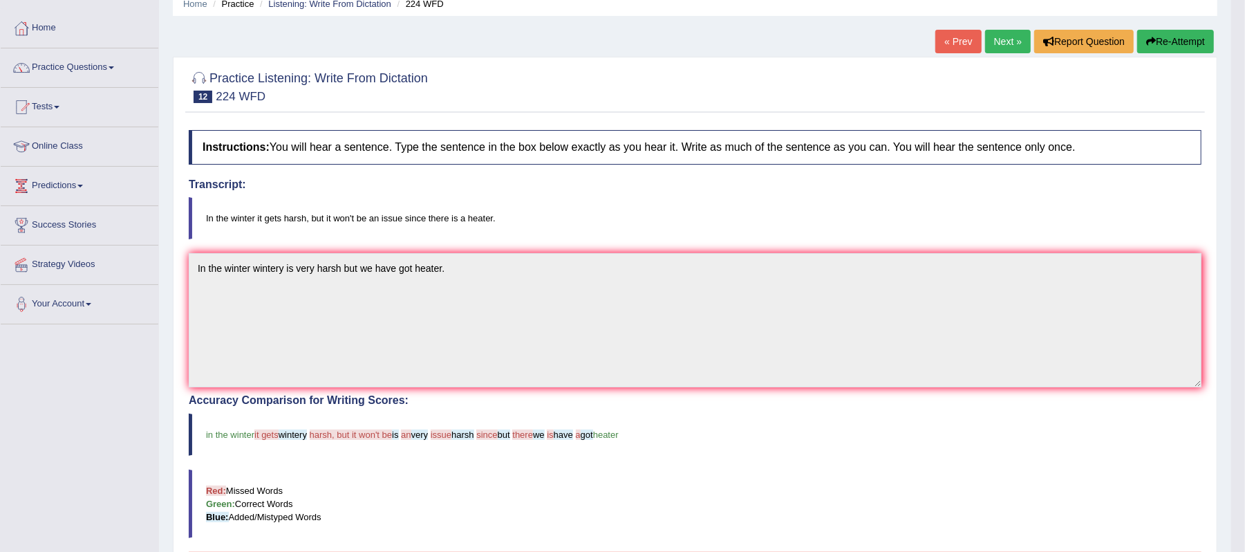
click at [1004, 37] on link "Next »" at bounding box center [1008, 42] width 46 height 24
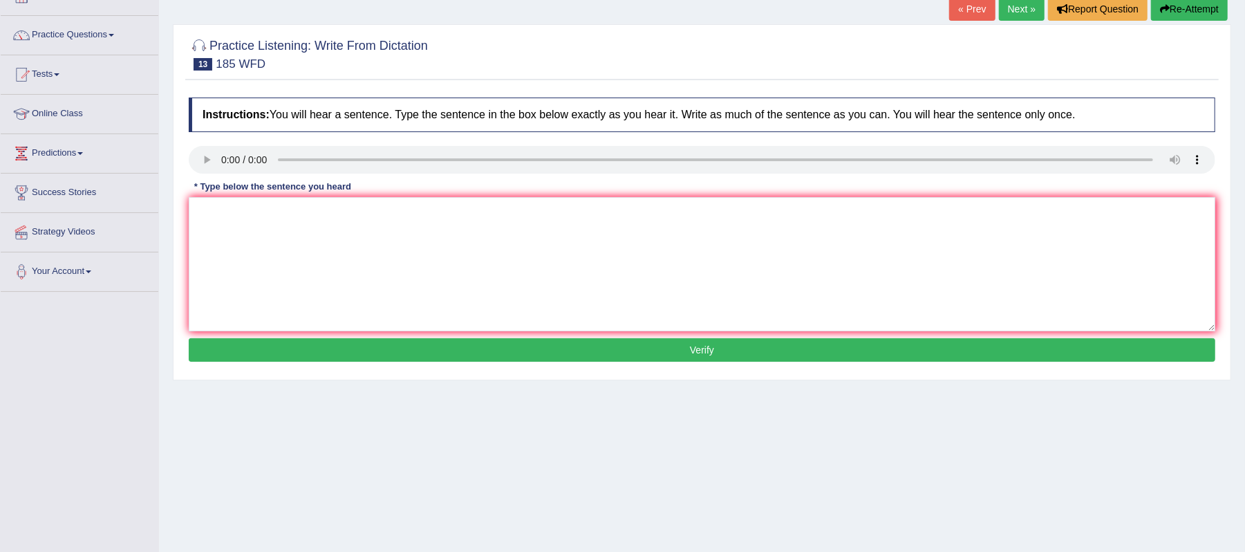
scroll to position [92, 0]
click at [241, 228] on textarea at bounding box center [702, 264] width 1026 height 134
type textarea "Researchers researcher says that many of student students have stressed about t…"
click at [455, 355] on button "Verify" at bounding box center [702, 350] width 1026 height 24
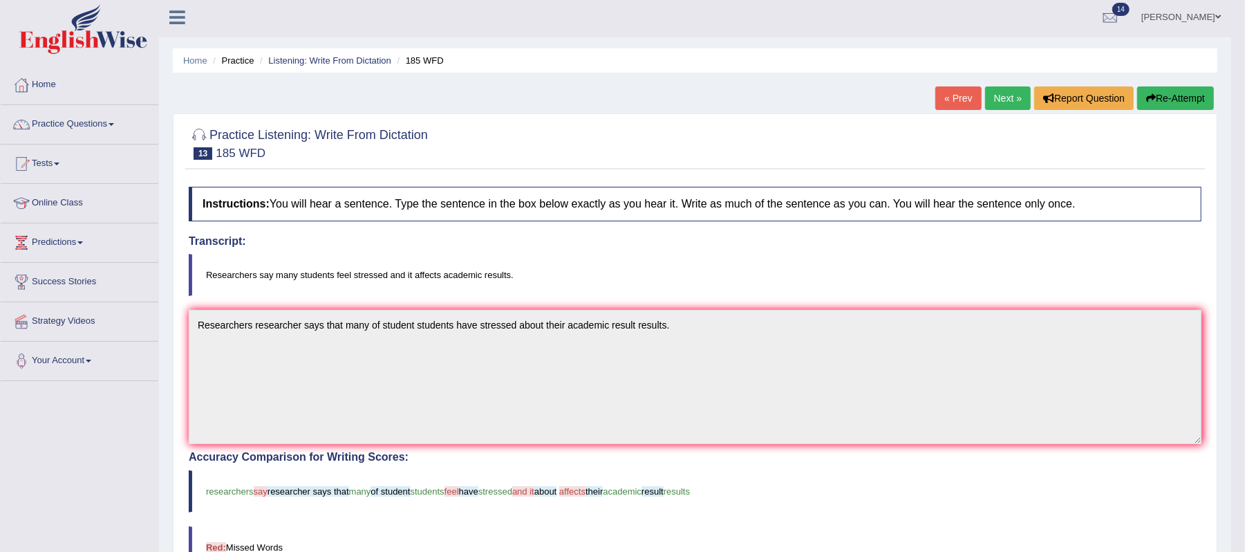
scroll to position [0, 0]
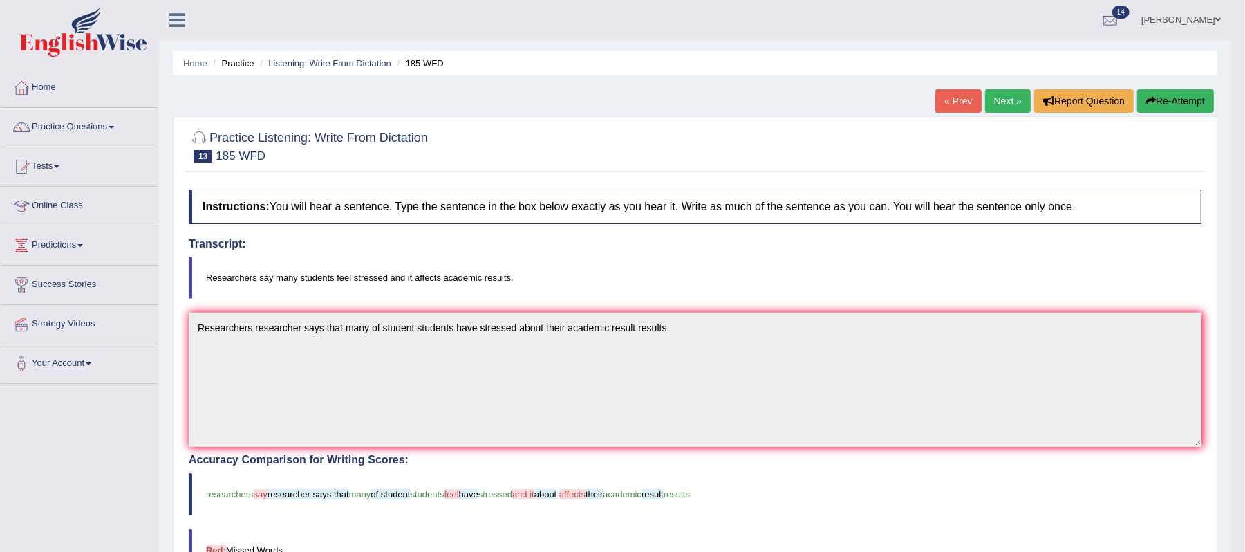
click at [985, 106] on link "Next »" at bounding box center [1008, 101] width 46 height 24
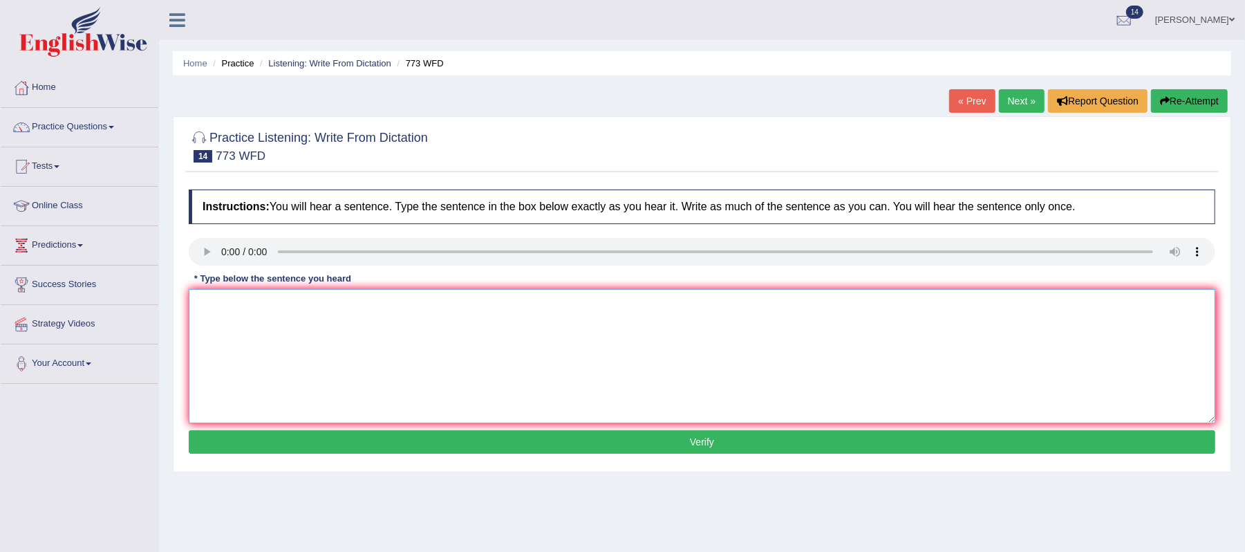
click at [253, 333] on textarea at bounding box center [702, 356] width 1026 height 134
type textarea "Gravity is very low and study to connect to its level."
click at [560, 437] on button "Verify" at bounding box center [702, 442] width 1026 height 24
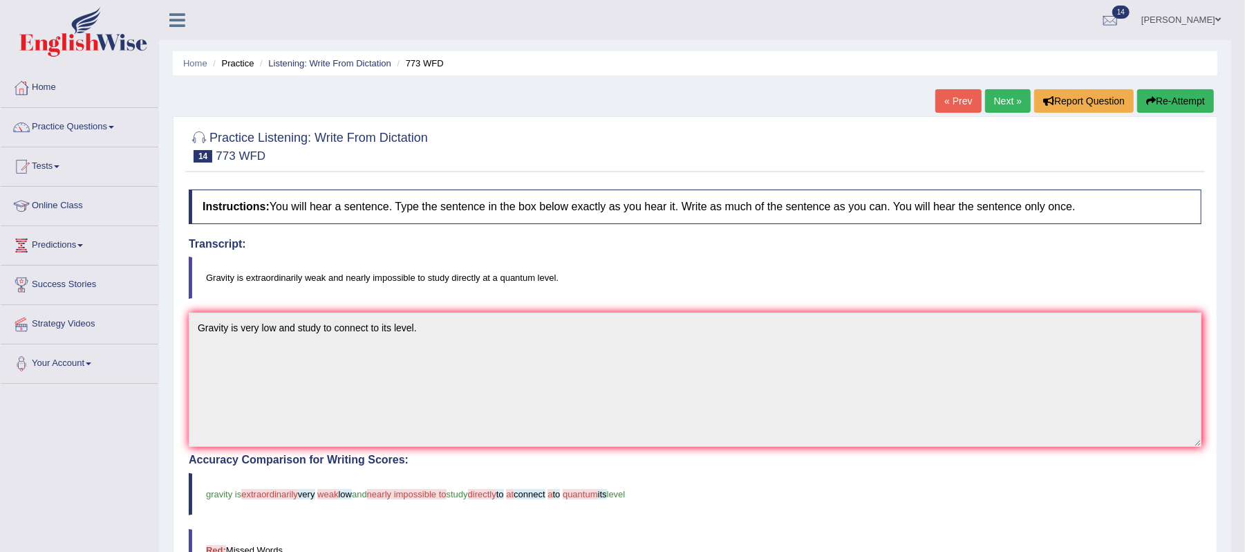
click at [1012, 100] on link "Next »" at bounding box center [1008, 101] width 46 height 24
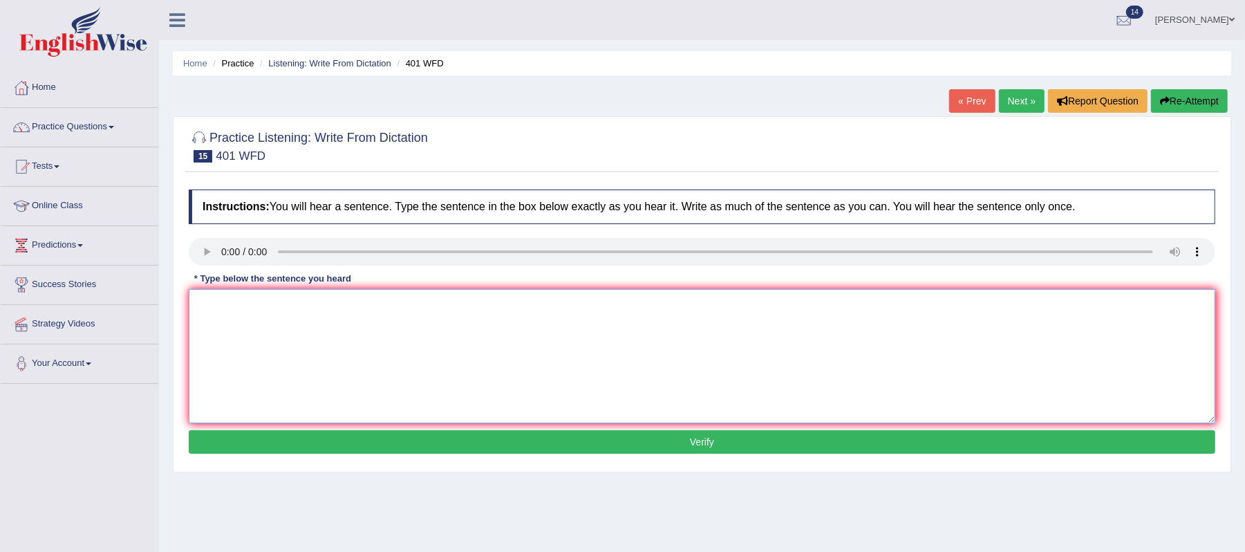
click at [242, 327] on textarea at bounding box center [702, 356] width 1026 height 134
type textarea "Students whole time during time."
click at [590, 449] on button "Verify" at bounding box center [702, 442] width 1026 height 24
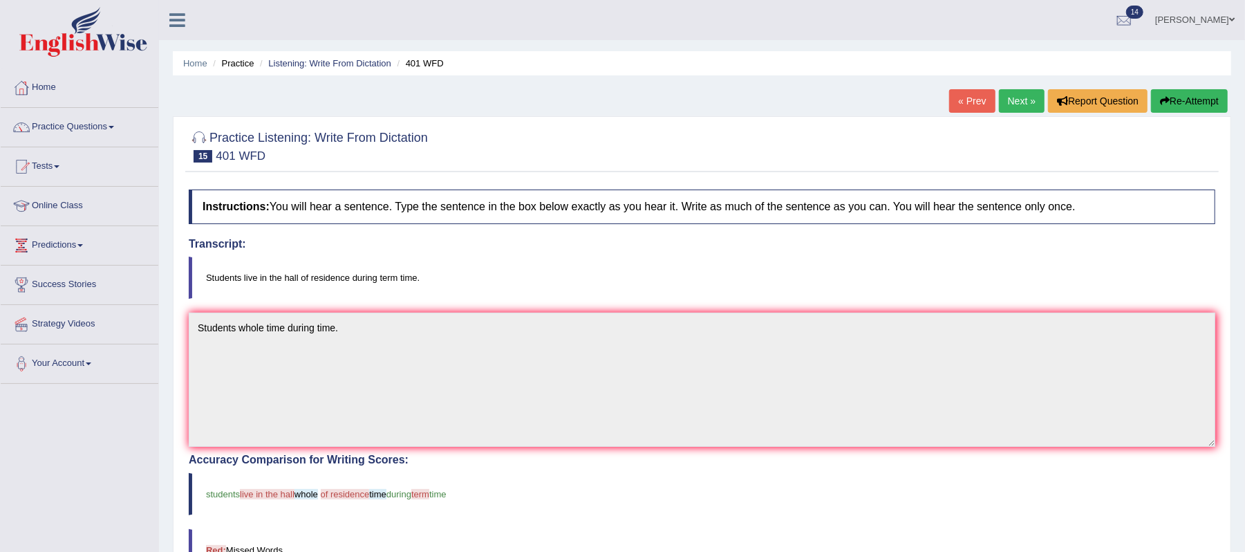
click at [116, 129] on link "Practice Questions" at bounding box center [80, 125] width 158 height 35
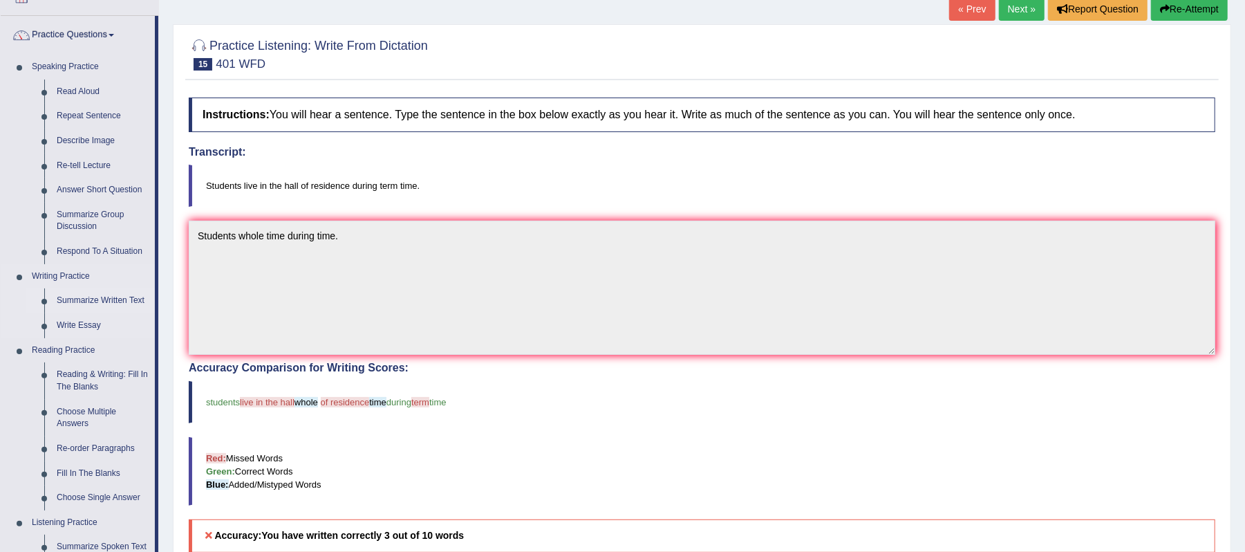
scroll to position [184, 0]
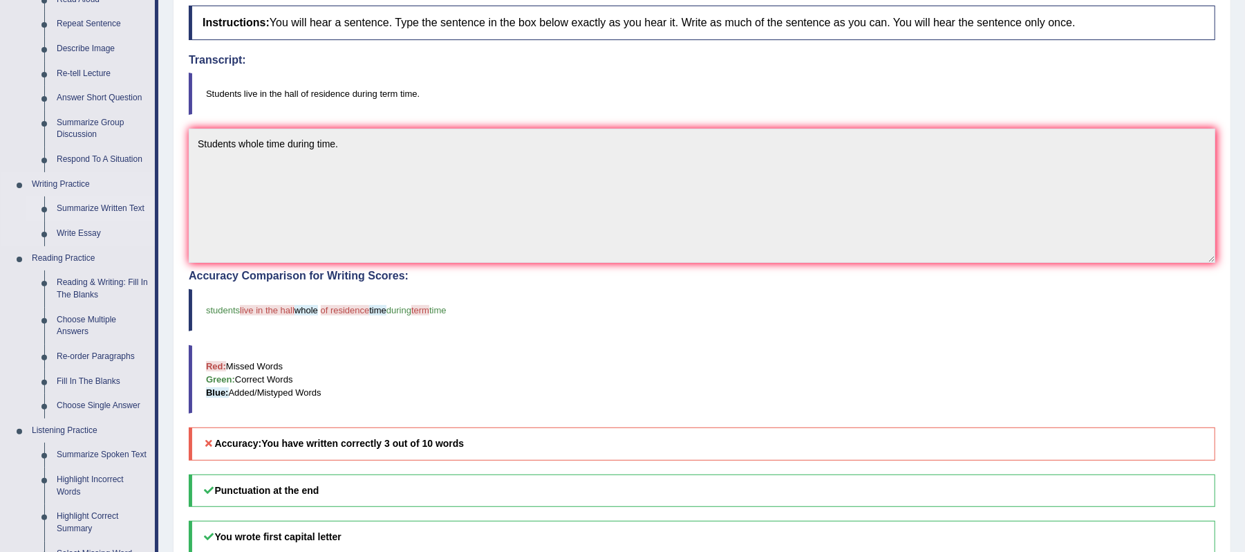
click at [87, 207] on link "Summarize Written Text" at bounding box center [102, 208] width 104 height 25
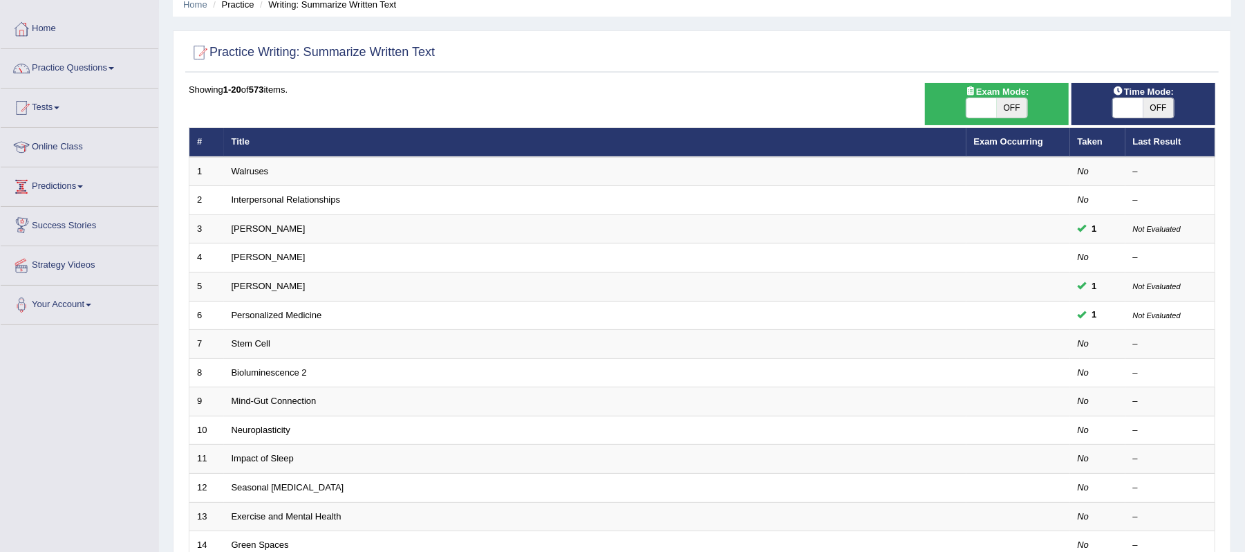
scroll to position [184, 0]
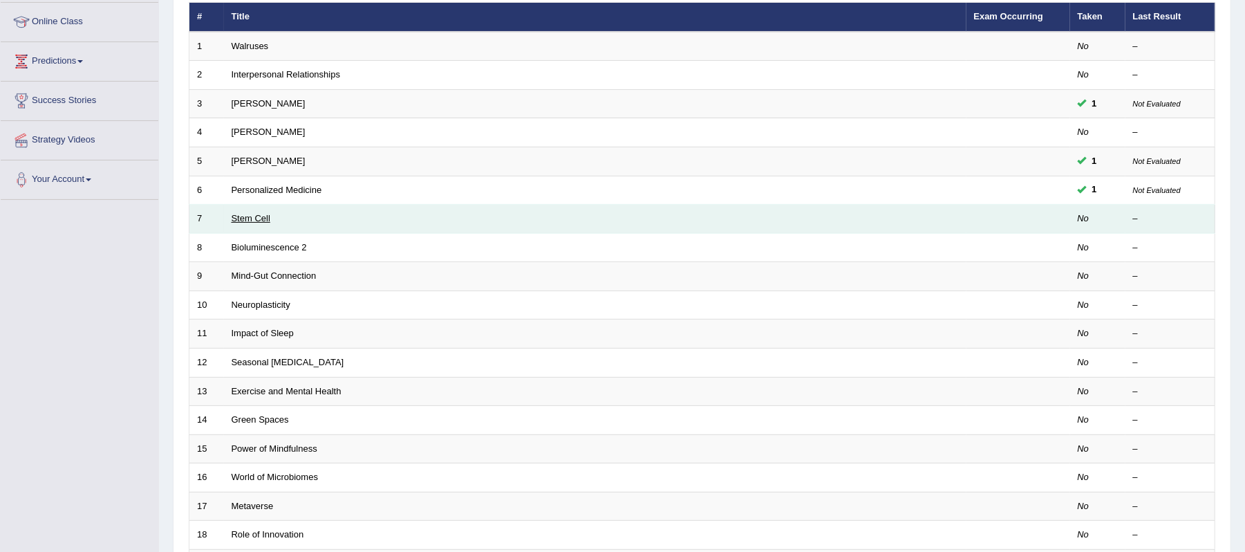
click at [241, 216] on link "Stem Cell" at bounding box center [251, 218] width 39 height 10
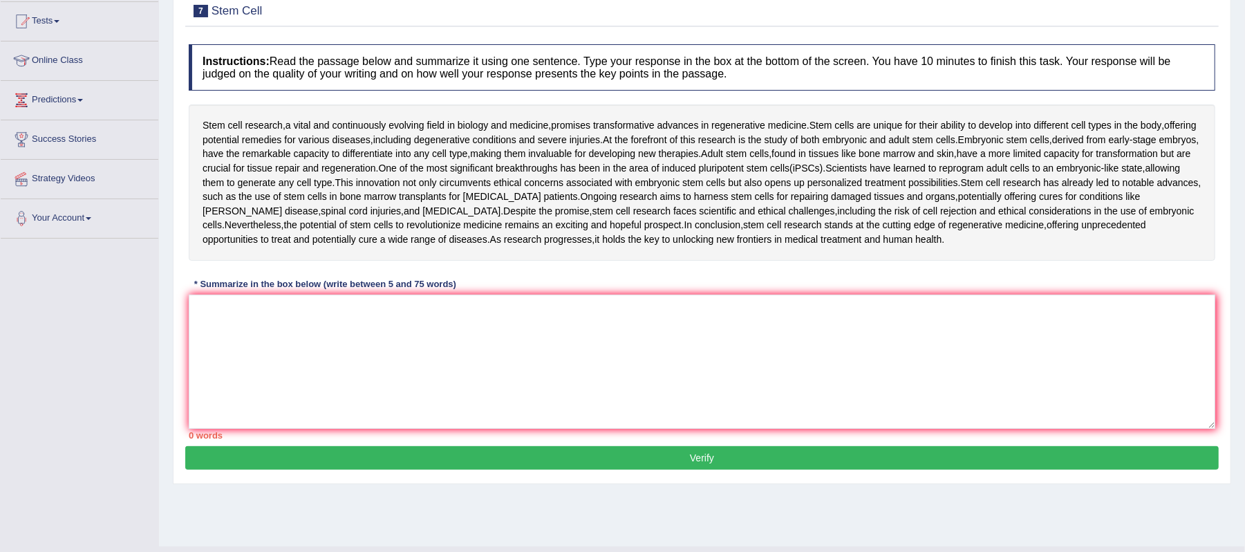
scroll to position [174, 0]
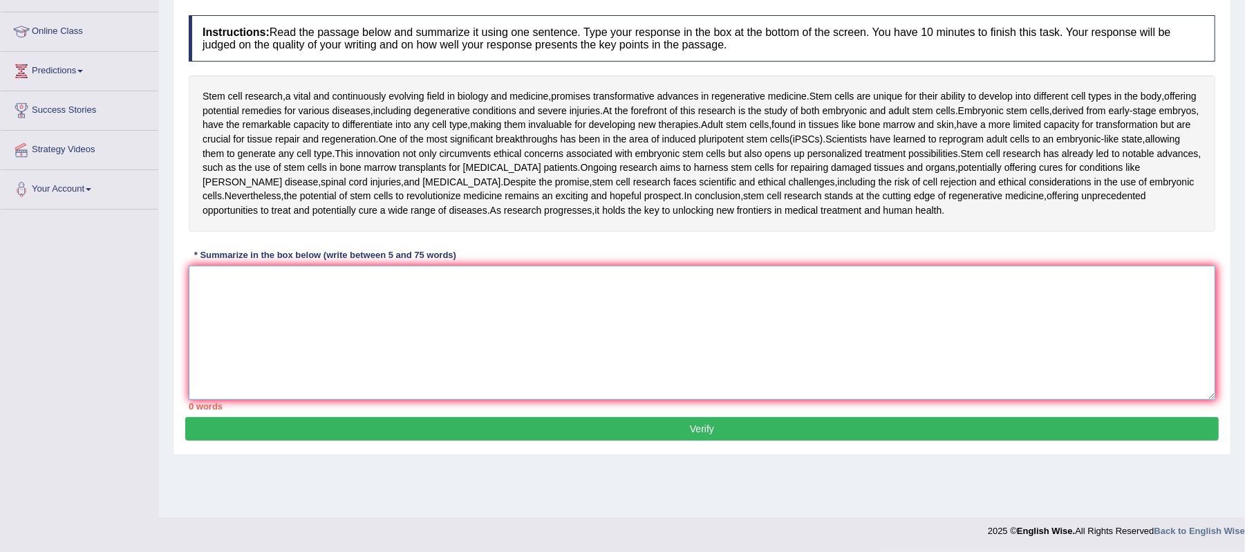
click at [294, 308] on textarea at bounding box center [702, 332] width 1026 height 134
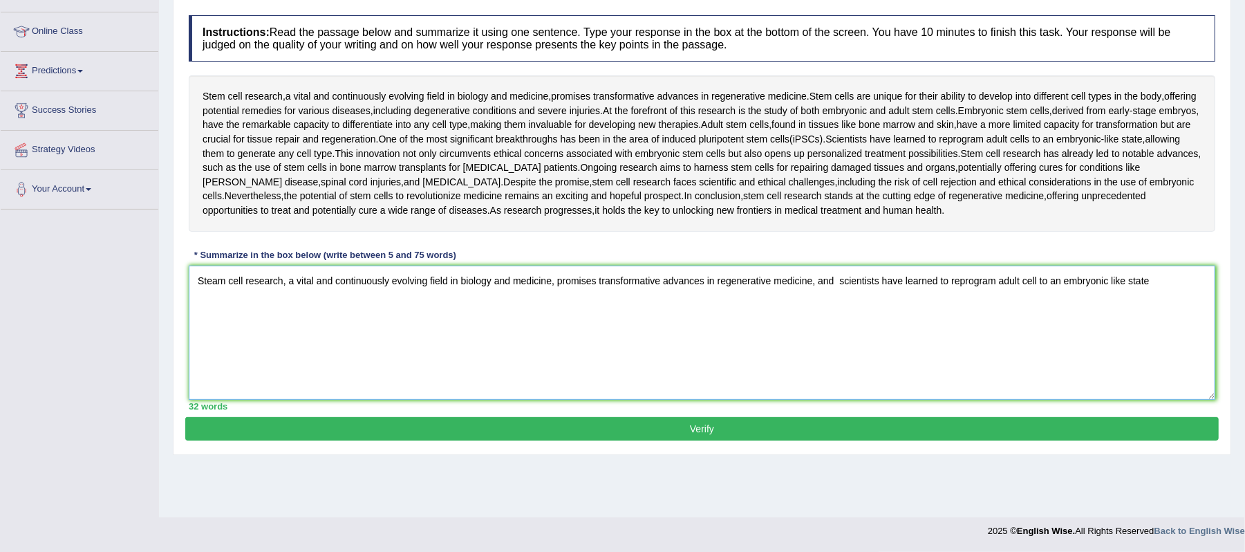
click at [217, 280] on textarea "Steam cell research, a vital and continuously evolving field in biology and med…" at bounding box center [702, 332] width 1026 height 134
click at [1033, 289] on textarea "Stem cell research, a vital and continuously evolving field in biology and medi…" at bounding box center [702, 332] width 1026 height 134
click at [1159, 278] on textarea "Stem cell research, a vital and continuously evolving field in biology and medi…" at bounding box center [702, 332] width 1026 height 134
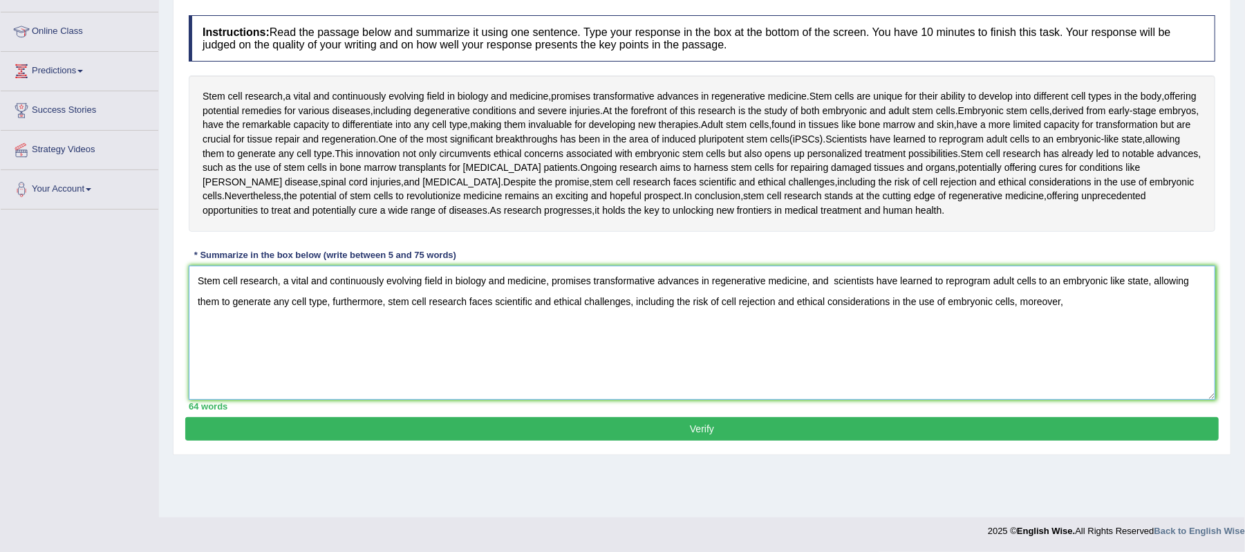
click at [283, 285] on textarea "Stem cell research, a vital and continuously evolving field in biology and medi…" at bounding box center [702, 332] width 1026 height 134
click at [205, 288] on textarea "a vital and continuously evolving field in biology and medicine, promises trans…" at bounding box center [702, 332] width 1026 height 134
click at [974, 299] on textarea "A vital and continuously evolving field in biology and medicine, promises trans…" at bounding box center [702, 332] width 1026 height 134
type textarea "A vital and continuously evolving field in biology and medicine, promises trans…"
click at [810, 421] on button "Verify" at bounding box center [701, 429] width 1033 height 24
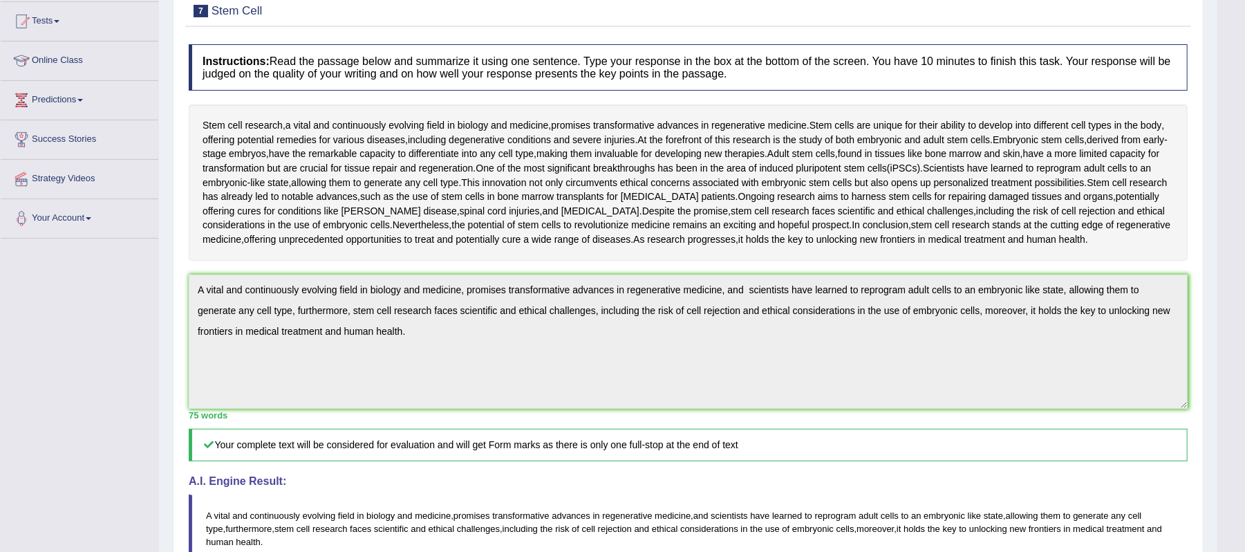
scroll to position [238, 0]
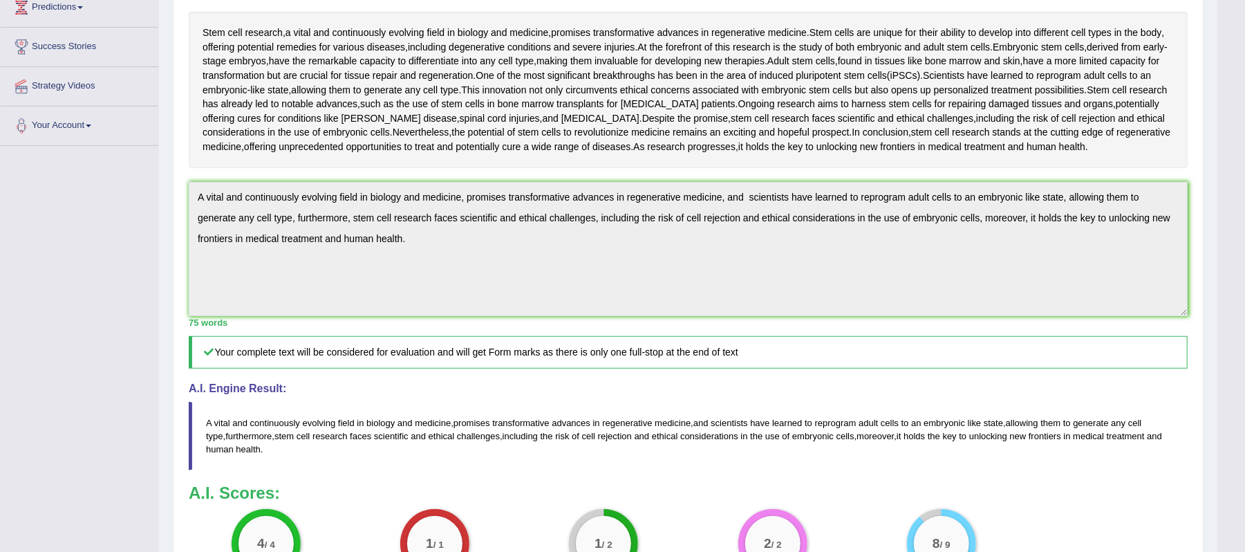
drag, startPoint x: 203, startPoint y: 422, endPoint x: 227, endPoint y: 444, distance: 32.8
click at [227, 444] on blockquote "A vital and continuously evolving field in biology and medicine , promises tran…" at bounding box center [688, 436] width 999 height 68
click at [209, 424] on span "A" at bounding box center [209, 423] width 6 height 10
drag, startPoint x: 209, startPoint y: 424, endPoint x: 294, endPoint y: 460, distance: 92.9
click at [299, 463] on blockquote "A vital and continuously evolving field in biology and medicine , promises tran…" at bounding box center [688, 436] width 999 height 68
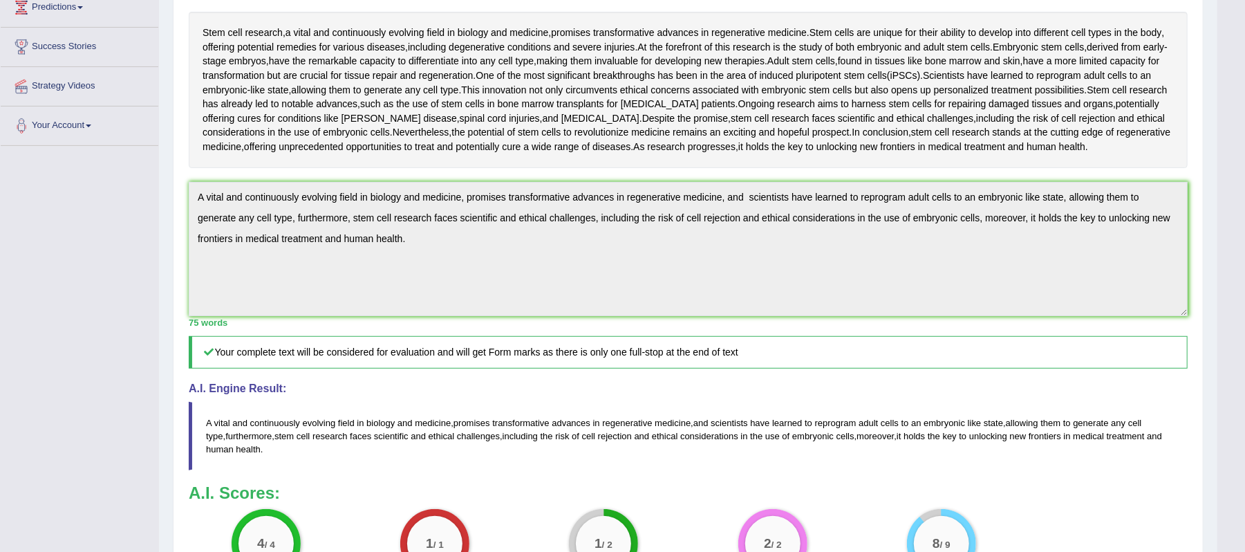
click at [233, 427] on span "and" at bounding box center [239, 423] width 15 height 10
click at [243, 421] on span "and" at bounding box center [239, 423] width 15 height 10
click at [244, 421] on span "and" at bounding box center [239, 423] width 15 height 10
click at [216, 418] on blockquote "A vital and continuously evolving field in biology and medicine , promises tran…" at bounding box center [688, 436] width 999 height 68
drag, startPoint x: 216, startPoint y: 418, endPoint x: 222, endPoint y: 421, distance: 7.1
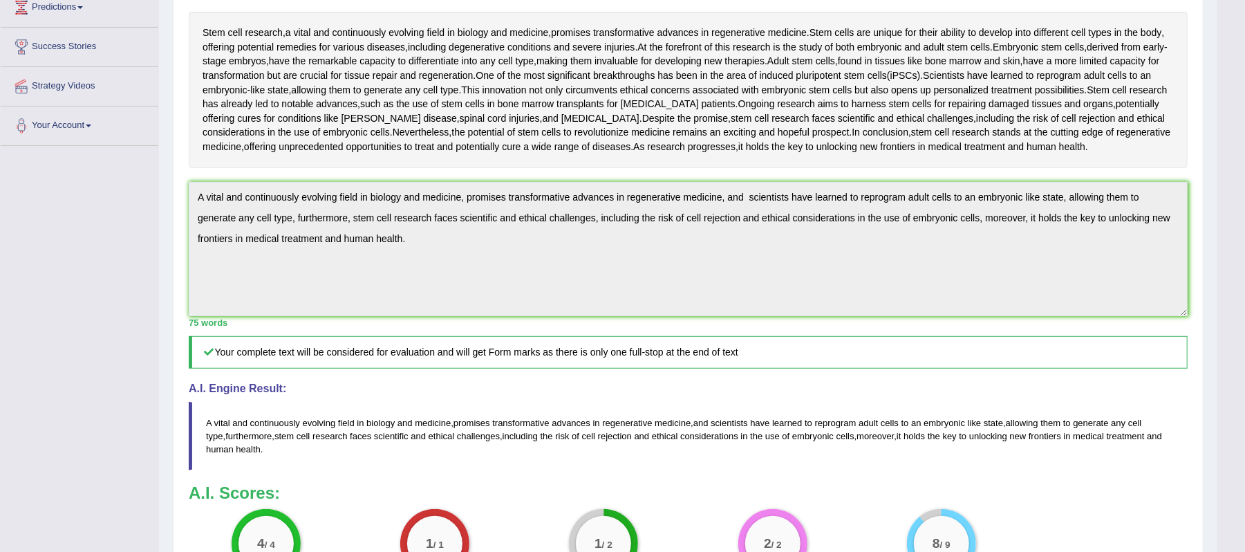
click at [222, 421] on blockquote "A vital and continuously evolving field in biology and medicine , promises tran…" at bounding box center [688, 436] width 999 height 68
click at [230, 434] on span "furthermore" at bounding box center [248, 436] width 46 height 10
click at [238, 452] on span "health" at bounding box center [248, 449] width 24 height 10
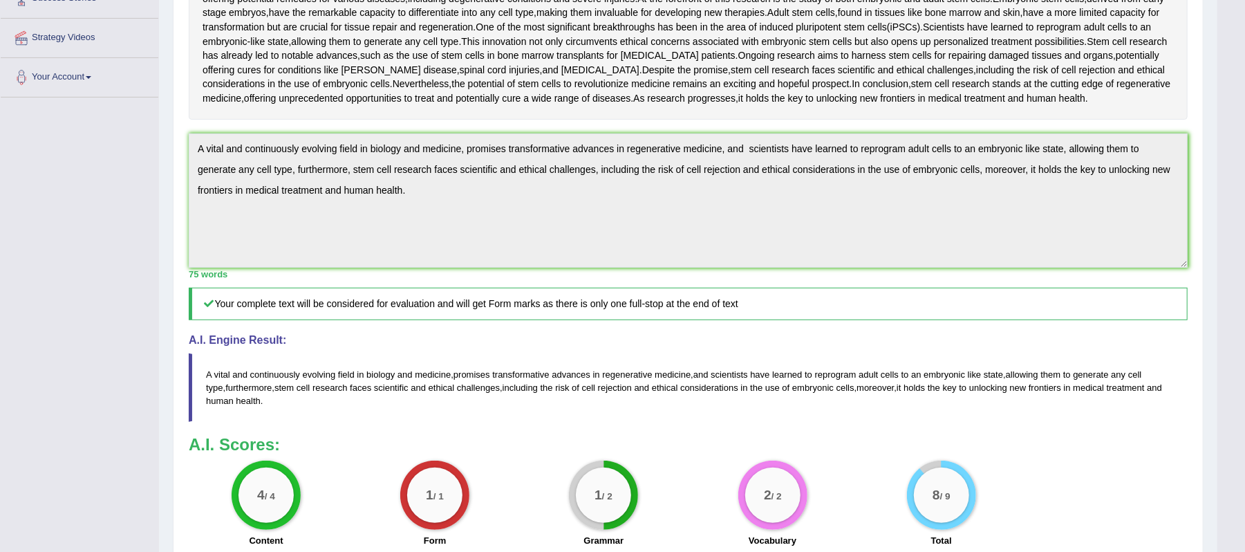
scroll to position [330, 0]
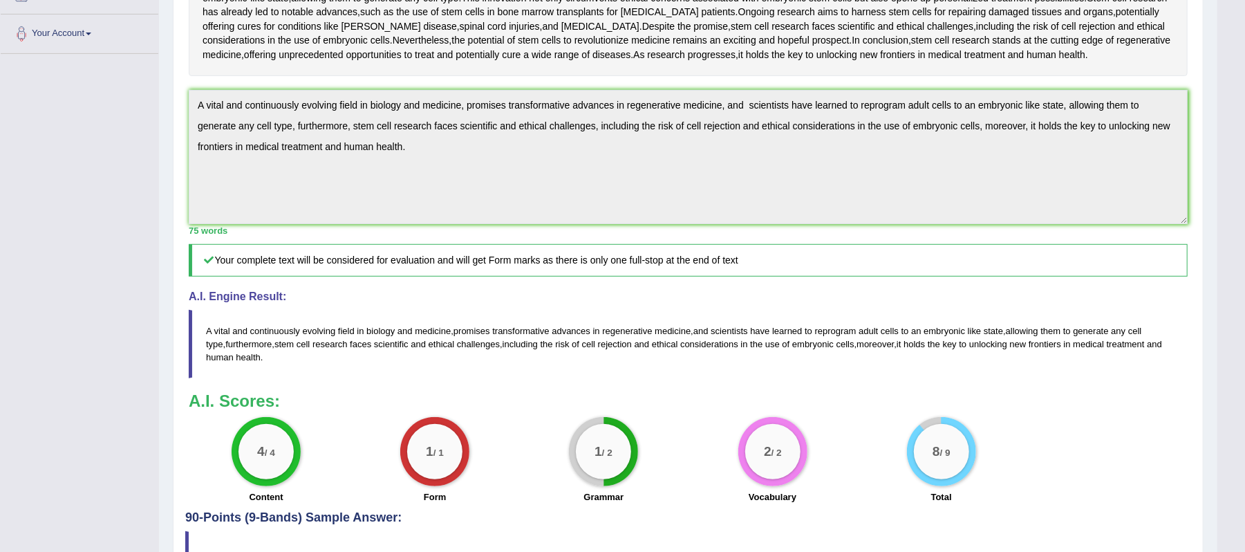
click at [214, 332] on span "vital" at bounding box center [222, 331] width 16 height 10
click at [214, 333] on span "vital" at bounding box center [222, 331] width 16 height 10
click at [211, 336] on blockquote "A vital and continuously evolving field in biology and medicine , promises tran…" at bounding box center [688, 344] width 999 height 68
drag, startPoint x: 211, startPoint y: 336, endPoint x: 254, endPoint y: 362, distance: 50.9
click at [252, 368] on blockquote "A vital and continuously evolving field in biology and medicine , promises tran…" at bounding box center [688, 344] width 999 height 68
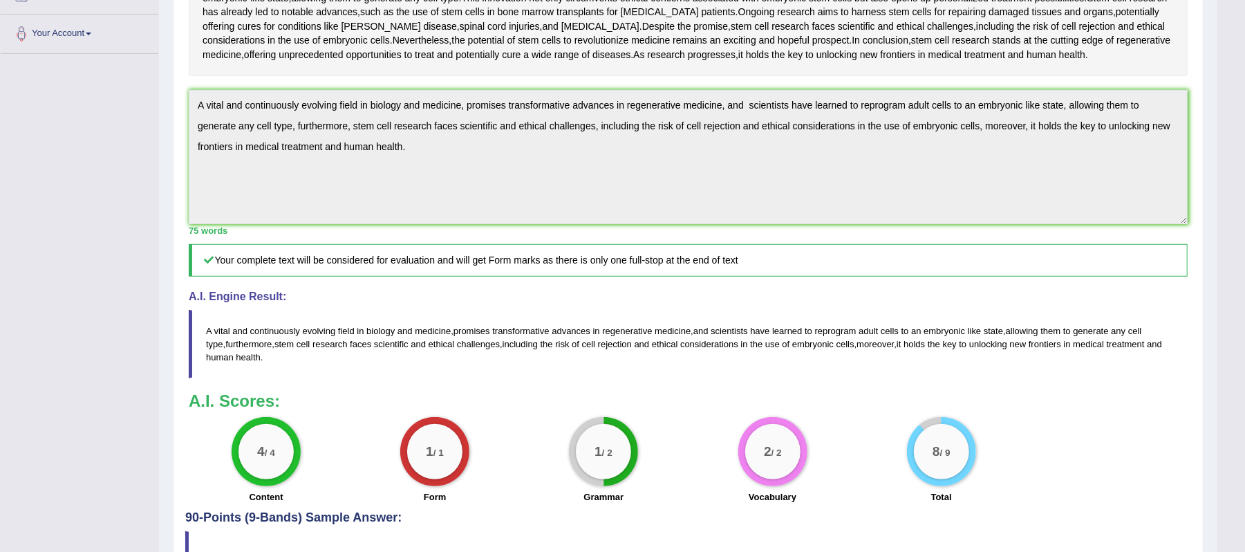
click at [254, 360] on span "health" at bounding box center [248, 357] width 24 height 10
drag, startPoint x: 253, startPoint y: 361, endPoint x: 206, endPoint y: 336, distance: 53.2
click at [205, 335] on blockquote "A vital and continuously evolving field in biology and medicine , promises tran…" at bounding box center [688, 344] width 999 height 68
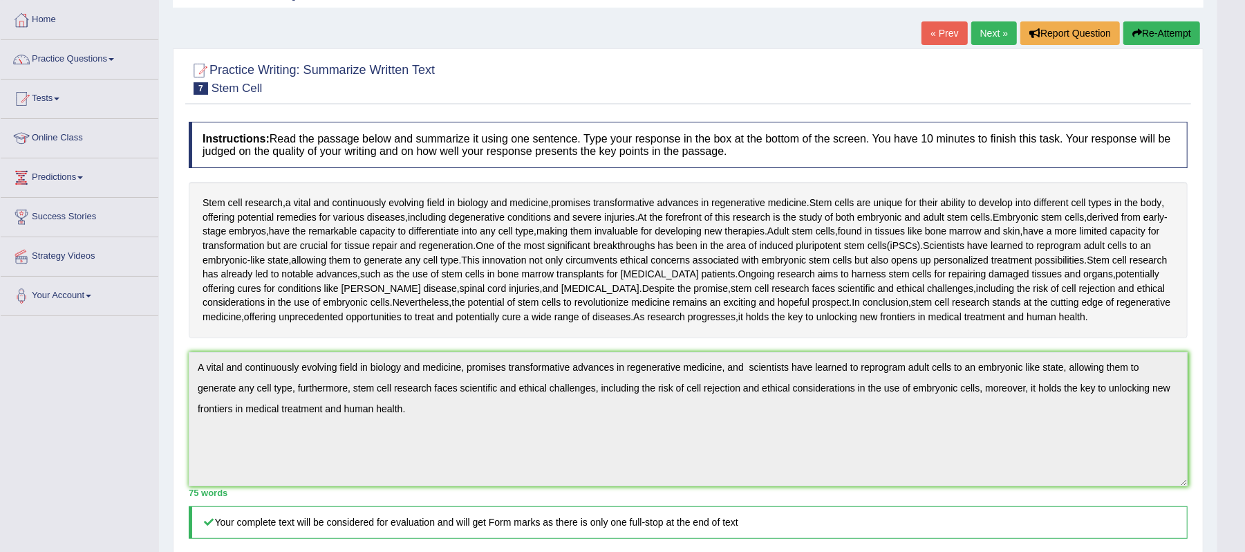
scroll to position [53, 0]
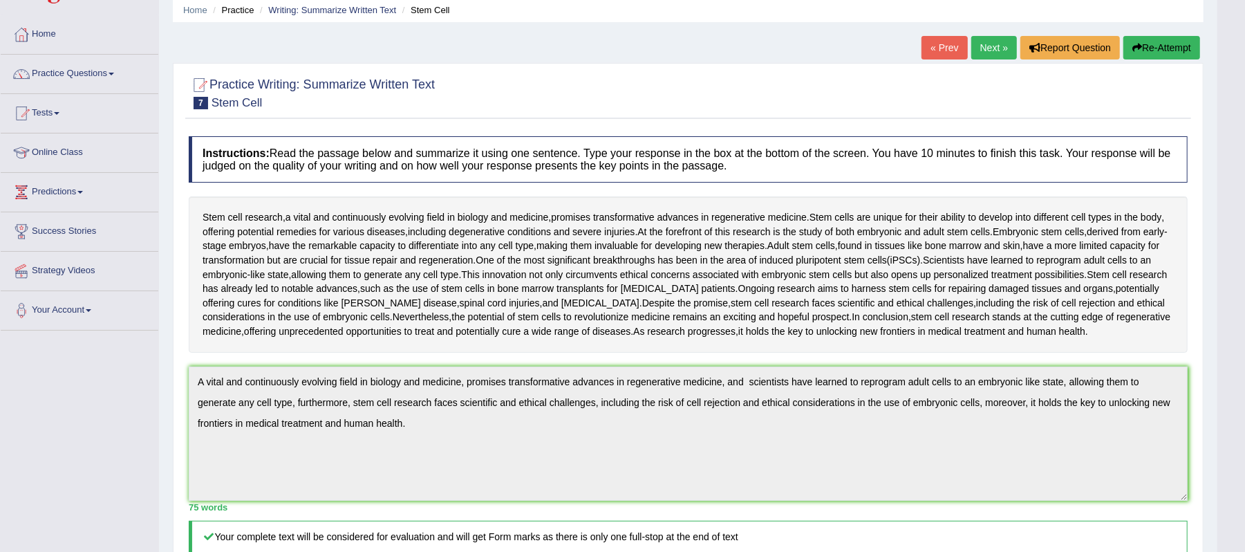
click at [983, 50] on link "Next »" at bounding box center [994, 48] width 46 height 24
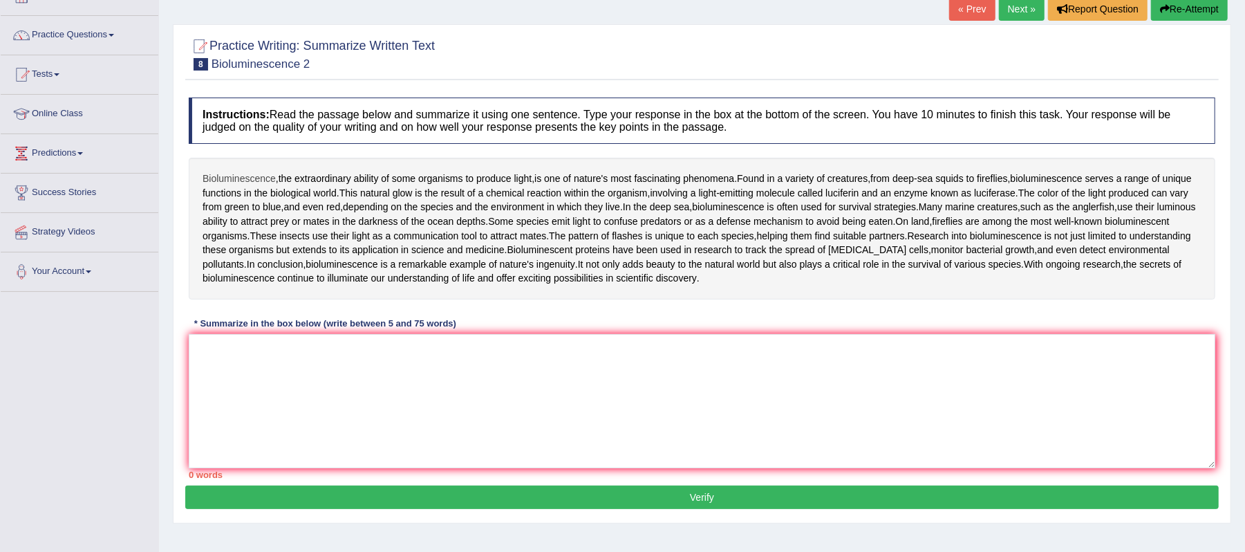
drag, startPoint x: 225, startPoint y: 175, endPoint x: 238, endPoint y: 182, distance: 15.2
click at [238, 182] on span "Bioluminescence" at bounding box center [239, 178] width 73 height 15
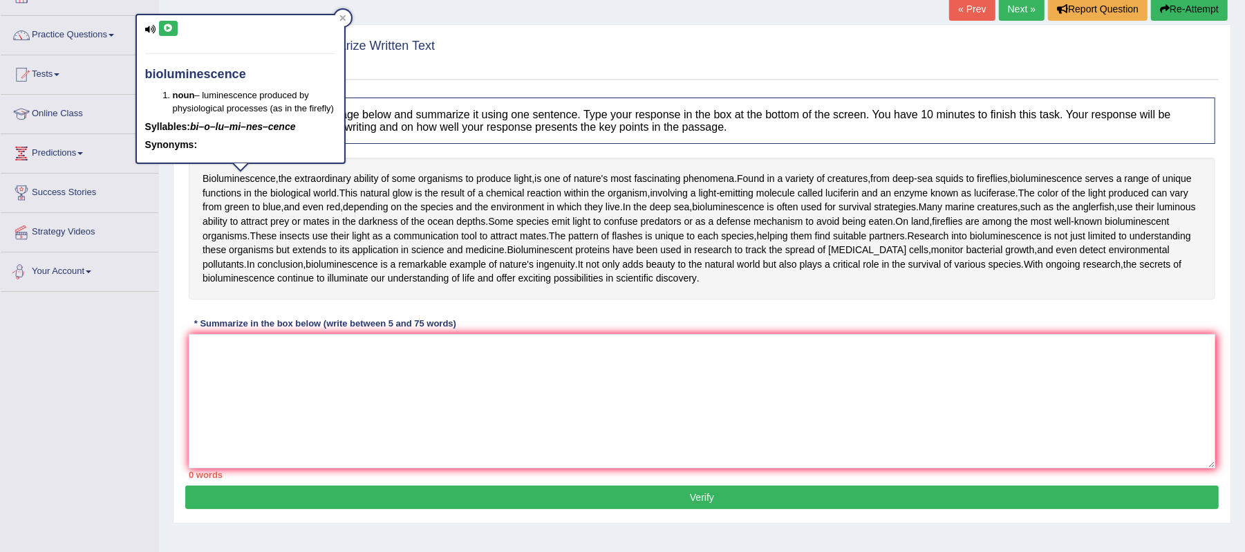
click at [122, 368] on div "Toggle navigation Home Practice Questions Speaking Practice Read Aloud Repeat S…" at bounding box center [622, 267] width 1245 height 719
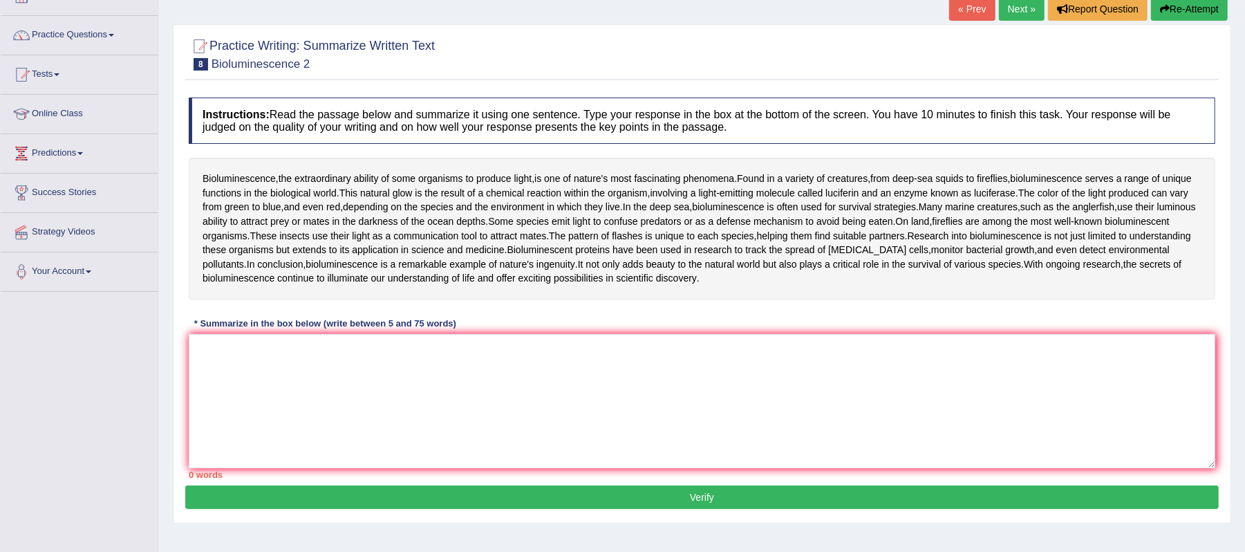
click at [1016, 11] on link "Next »" at bounding box center [1022, 9] width 46 height 24
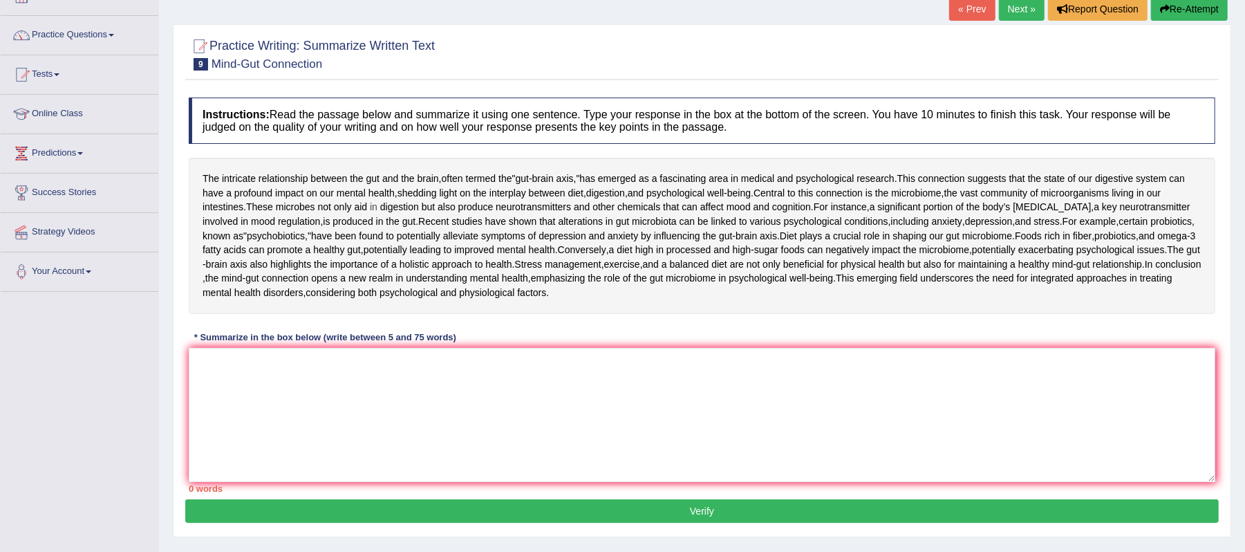
scroll to position [184, 0]
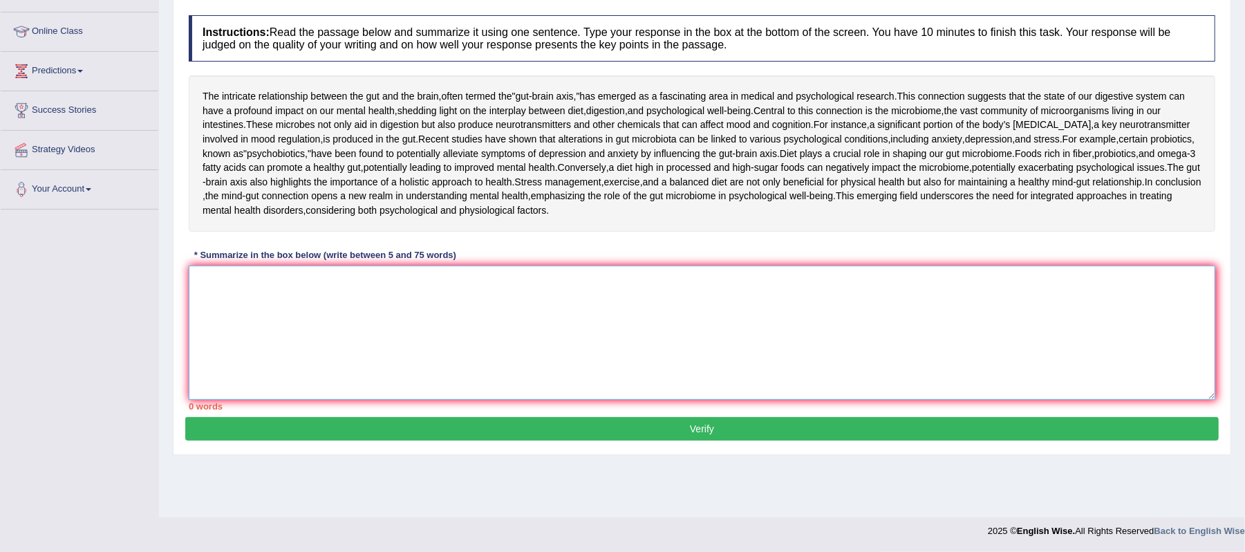
click at [241, 364] on textarea at bounding box center [702, 332] width 1026 height 134
type textarea "c"
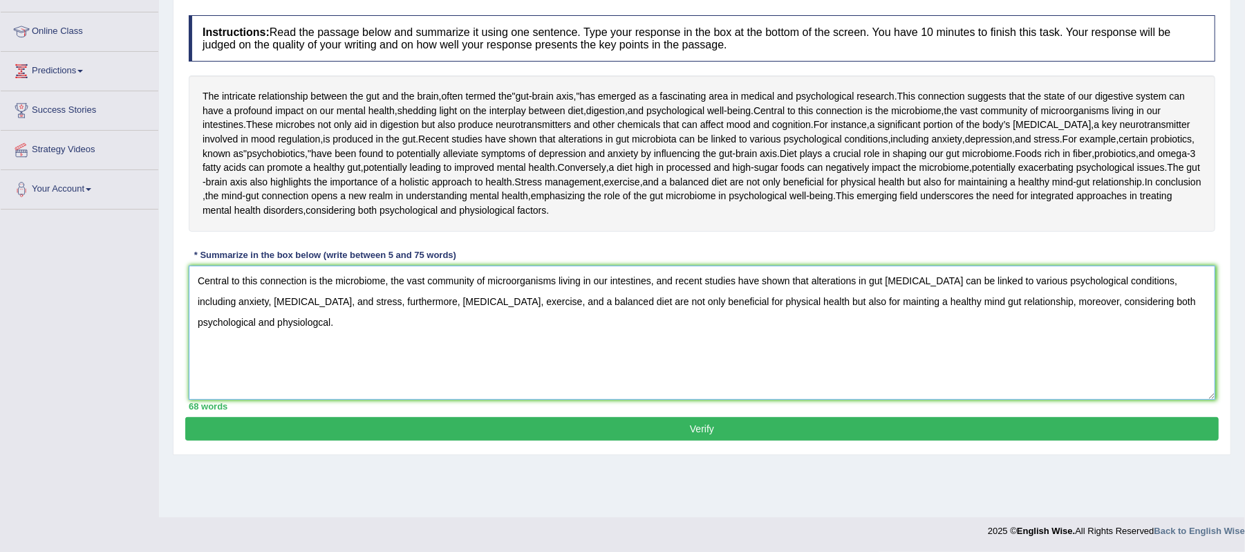
type textarea "Central to this connection is the microbiome, the vast community of microorgani…"
click at [734, 440] on button "Verify" at bounding box center [701, 429] width 1033 height 24
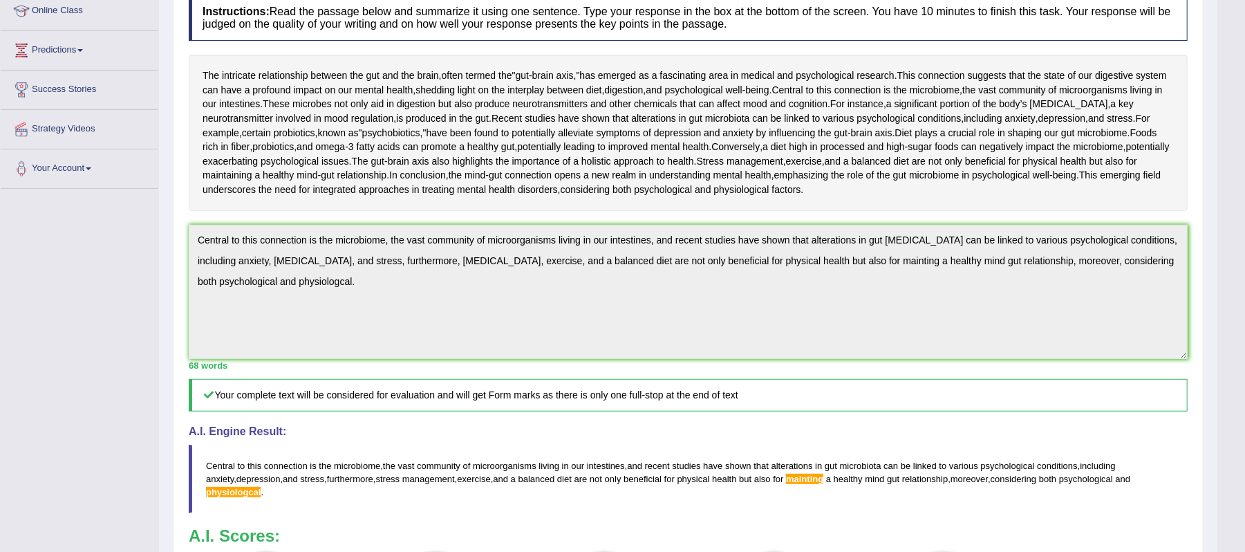
scroll to position [103, 0]
